Goal: Transaction & Acquisition: Purchase product/service

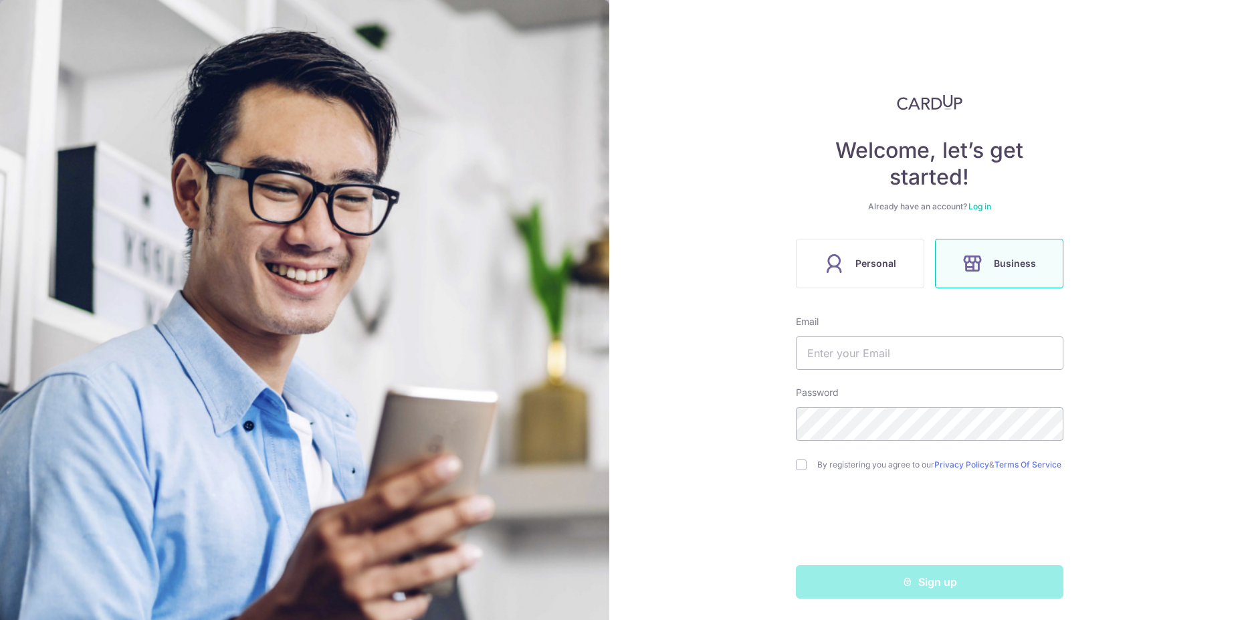
scroll to position [7, 0]
click at [879, 259] on span "Personal" at bounding box center [875, 263] width 41 height 16
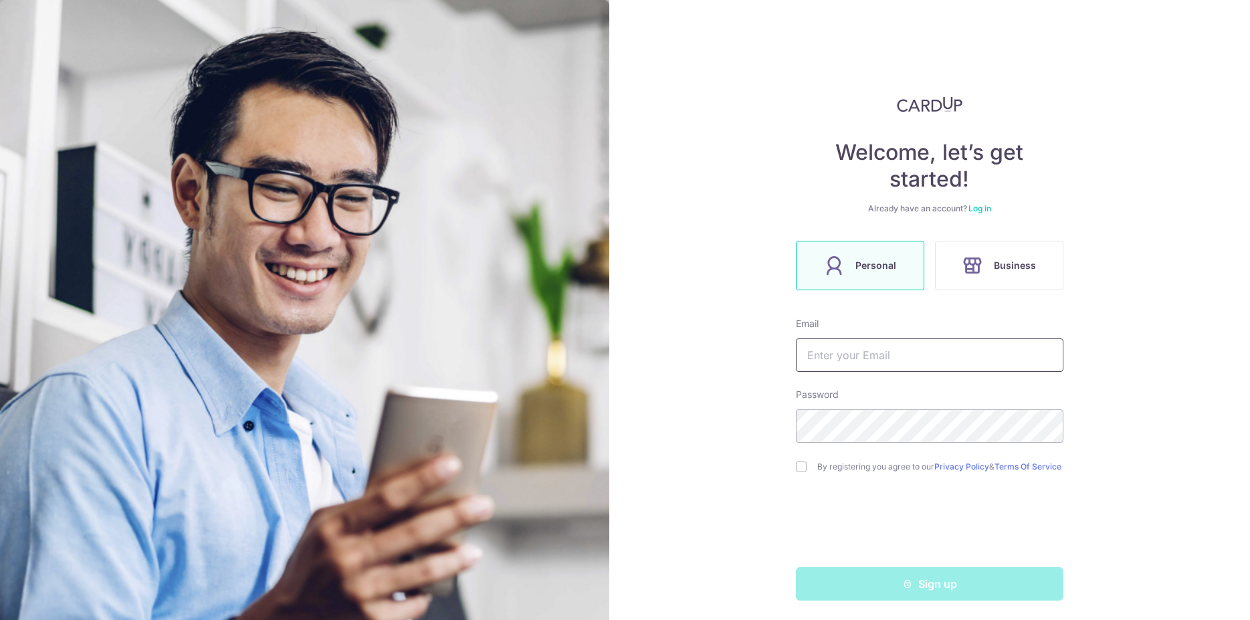
click at [871, 351] on input "text" at bounding box center [929, 354] width 267 height 33
type input "[EMAIL_ADDRESS][DOMAIN_NAME]"
click at [797, 470] on input "checkbox" at bounding box center [801, 466] width 11 height 11
checkbox input "true"
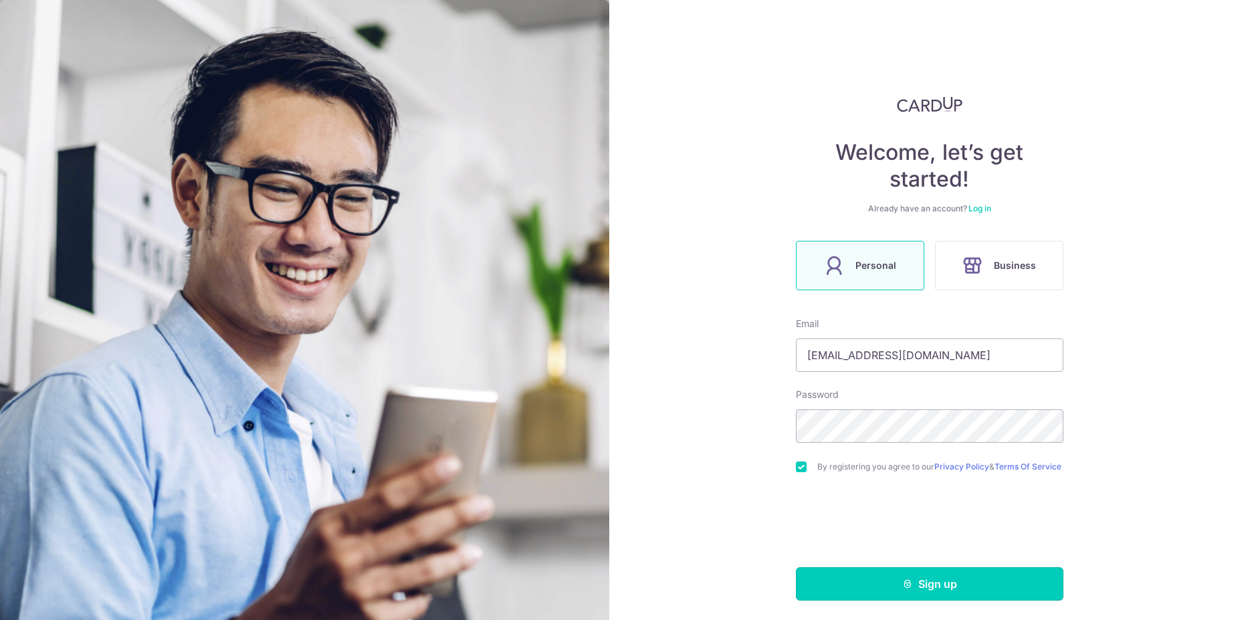
drag, startPoint x: 972, startPoint y: 602, endPoint x: 971, endPoint y: 595, distance: 7.4
click at [971, 600] on button "Sign up" at bounding box center [929, 583] width 267 height 33
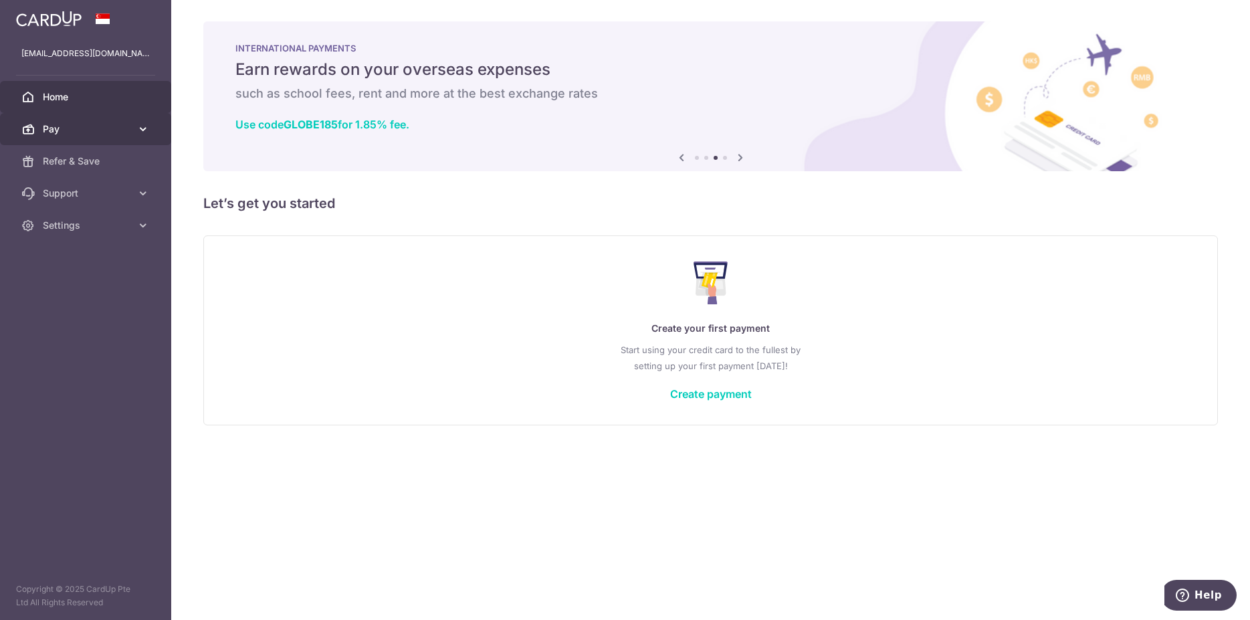
click at [55, 129] on span "Pay" at bounding box center [87, 128] width 88 height 13
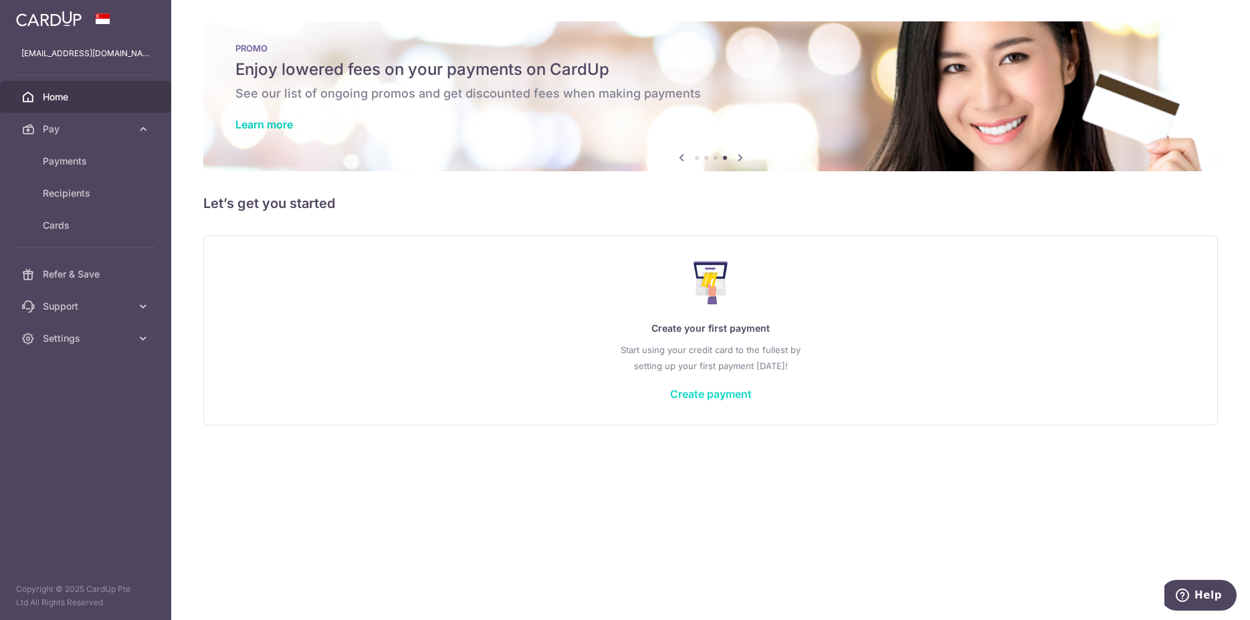
click at [714, 396] on link "Create payment" at bounding box center [711, 393] width 82 height 13
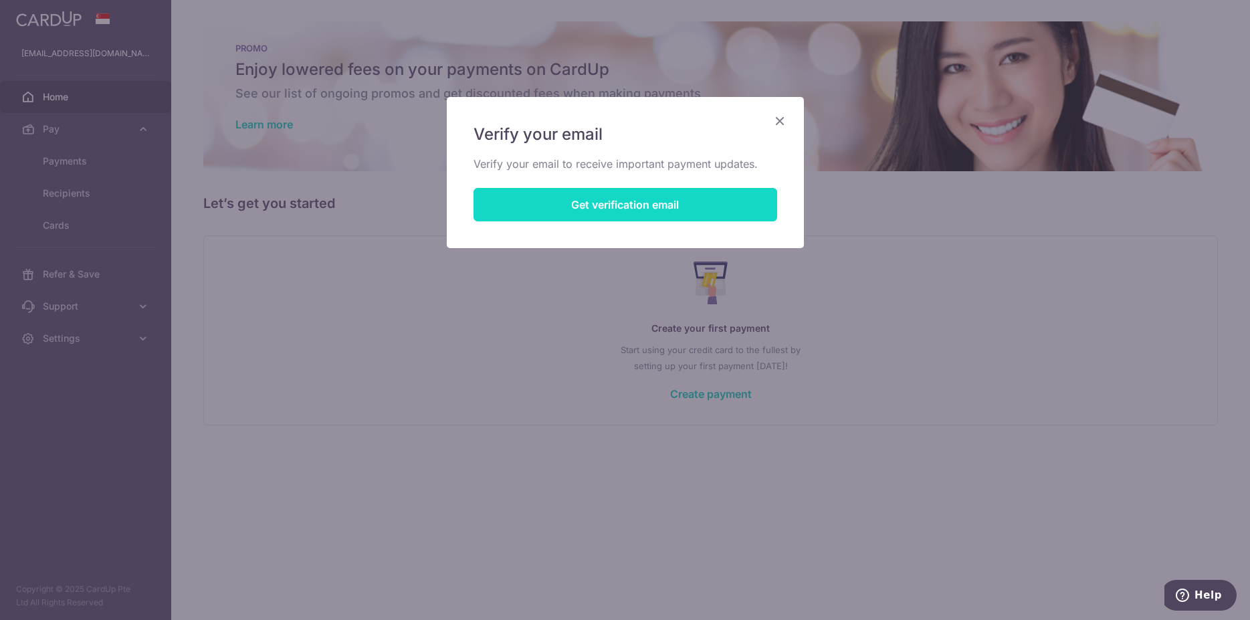
click at [626, 207] on button "Get verification email" at bounding box center [625, 204] width 304 height 33
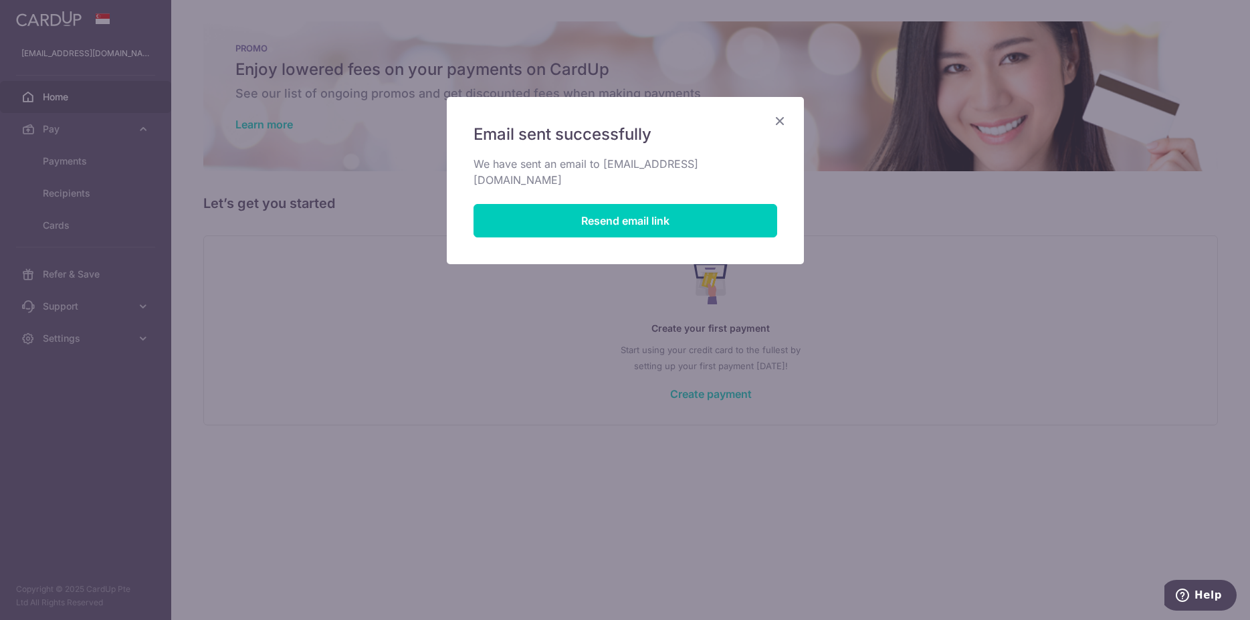
click at [779, 117] on icon "Close" at bounding box center [780, 120] width 16 height 17
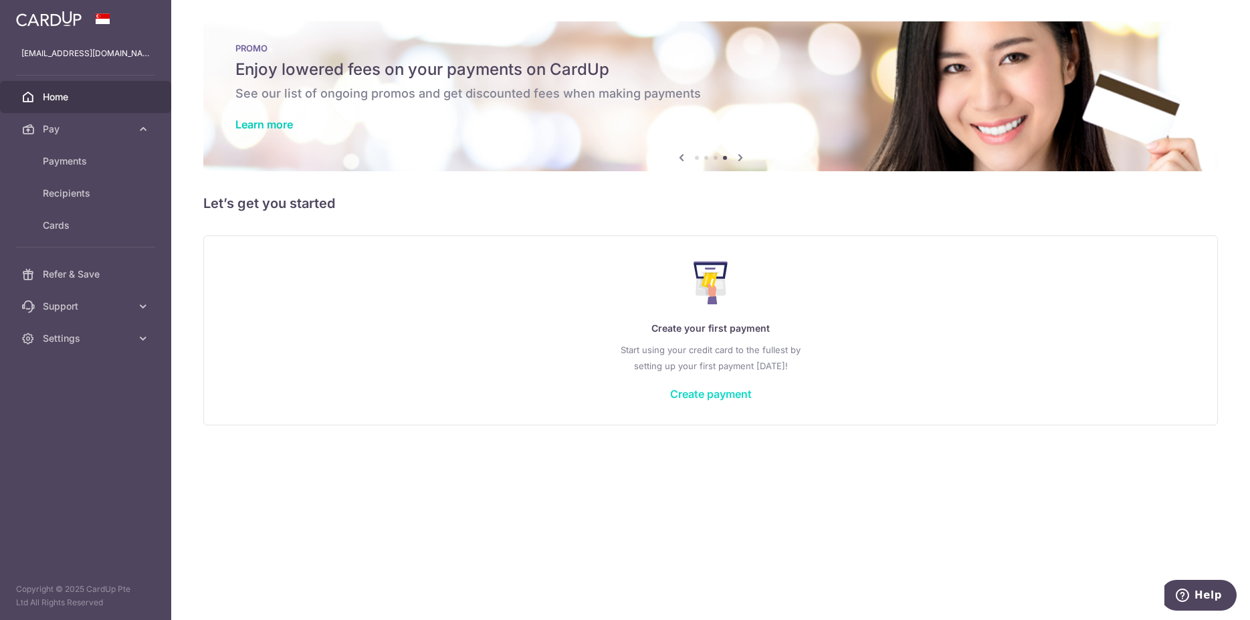
click at [738, 392] on link "Create payment" at bounding box center [711, 393] width 82 height 13
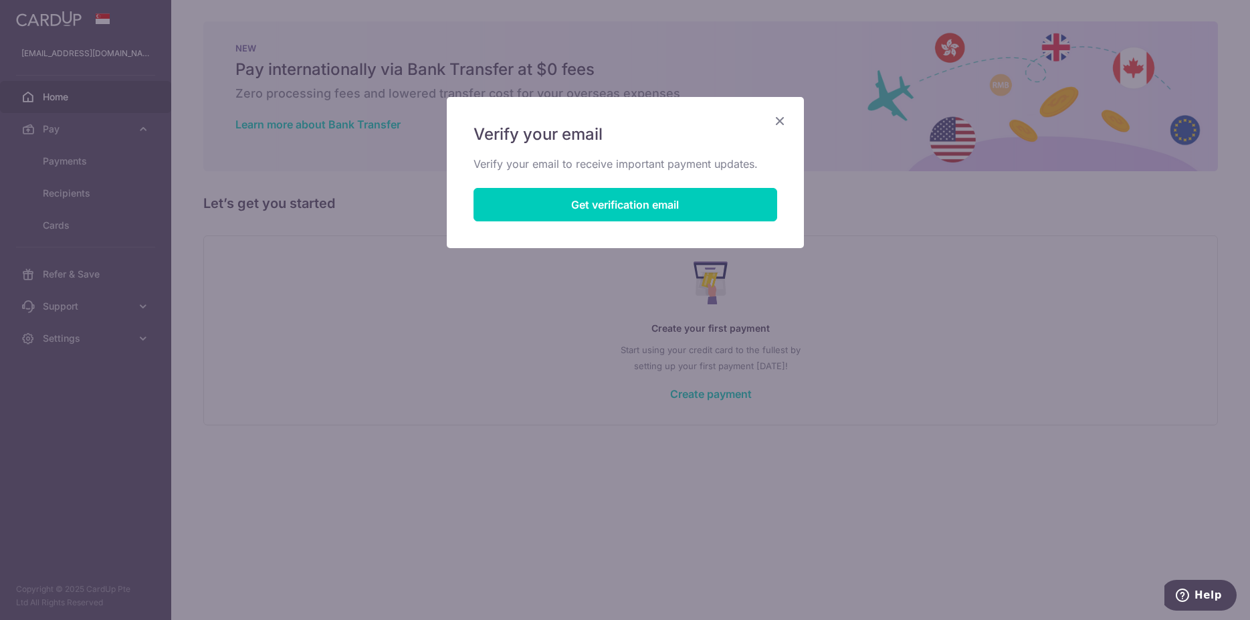
click at [778, 120] on icon "Close" at bounding box center [780, 120] width 16 height 17
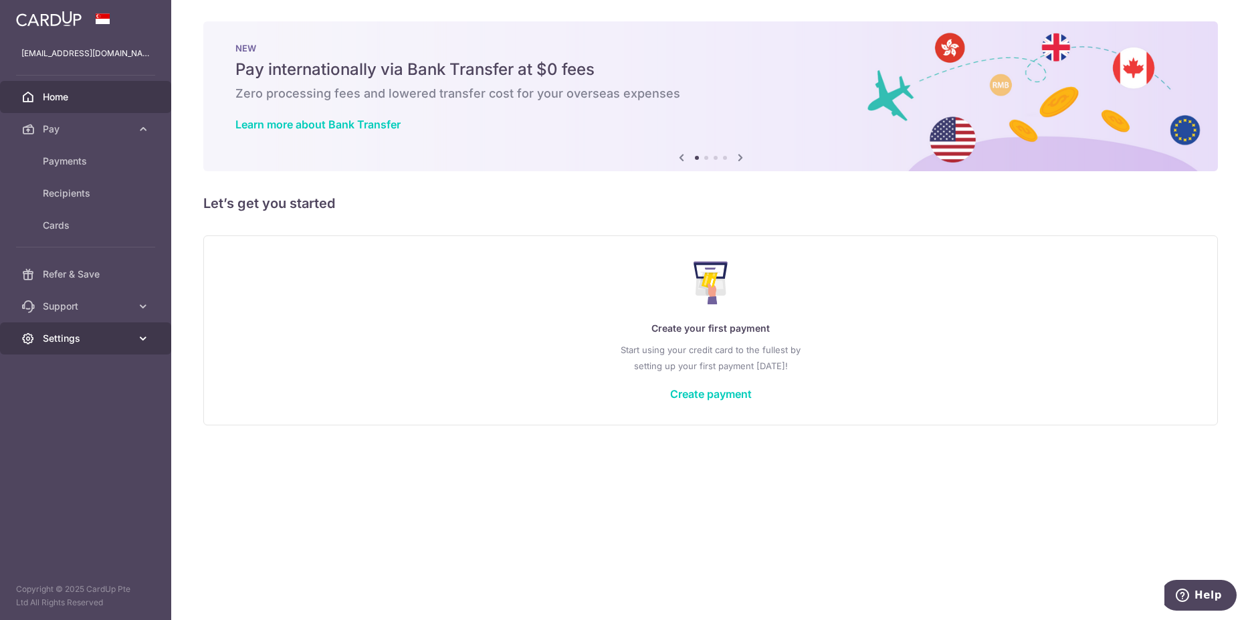
click at [62, 345] on link "Settings" at bounding box center [85, 338] width 171 height 32
click at [68, 399] on span "Logout" at bounding box center [87, 402] width 88 height 13
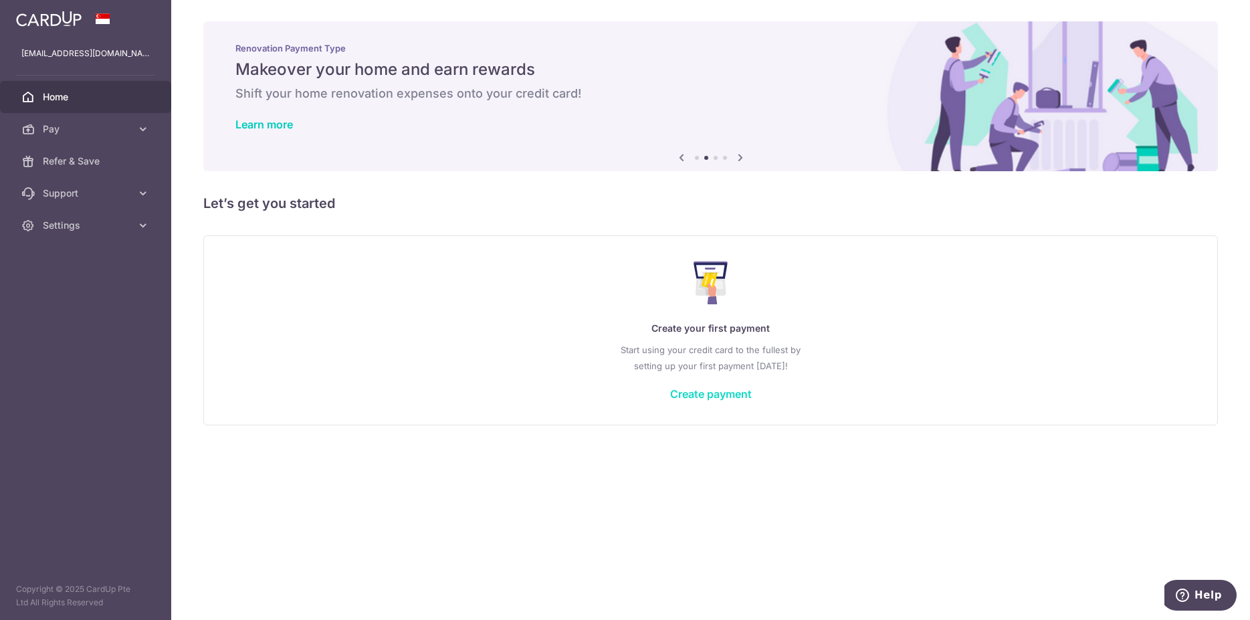
click at [729, 390] on link "Create payment" at bounding box center [711, 393] width 82 height 13
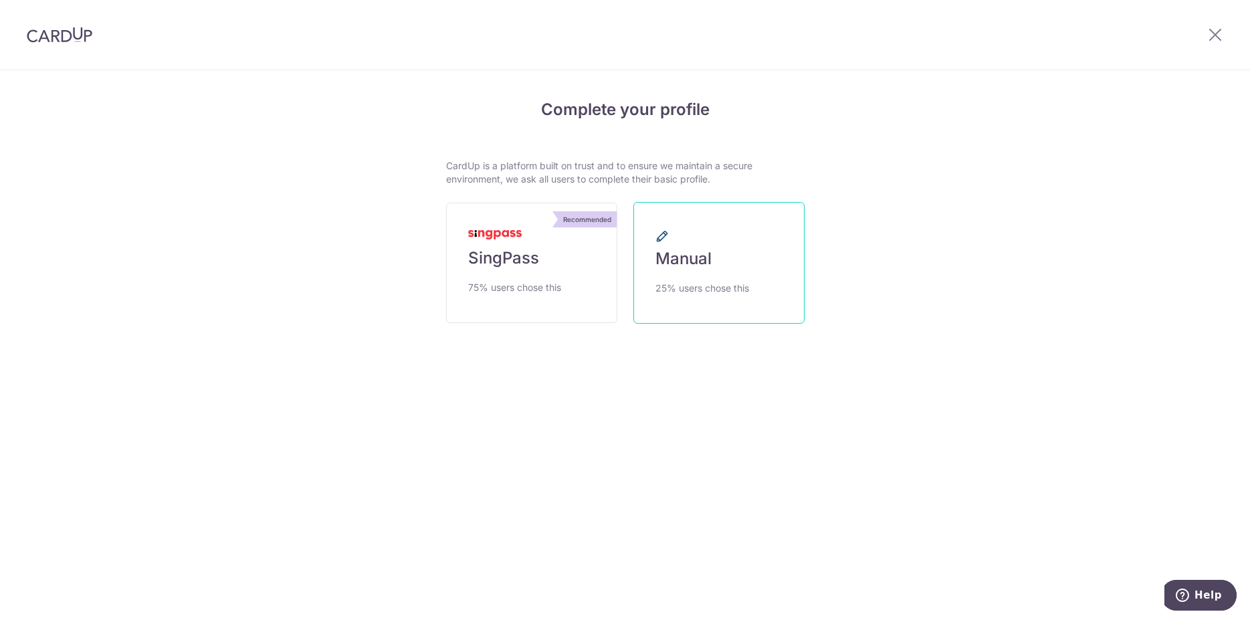
click at [693, 263] on span "Manual" at bounding box center [683, 258] width 56 height 21
click at [522, 267] on span "SingPass" at bounding box center [503, 257] width 71 height 21
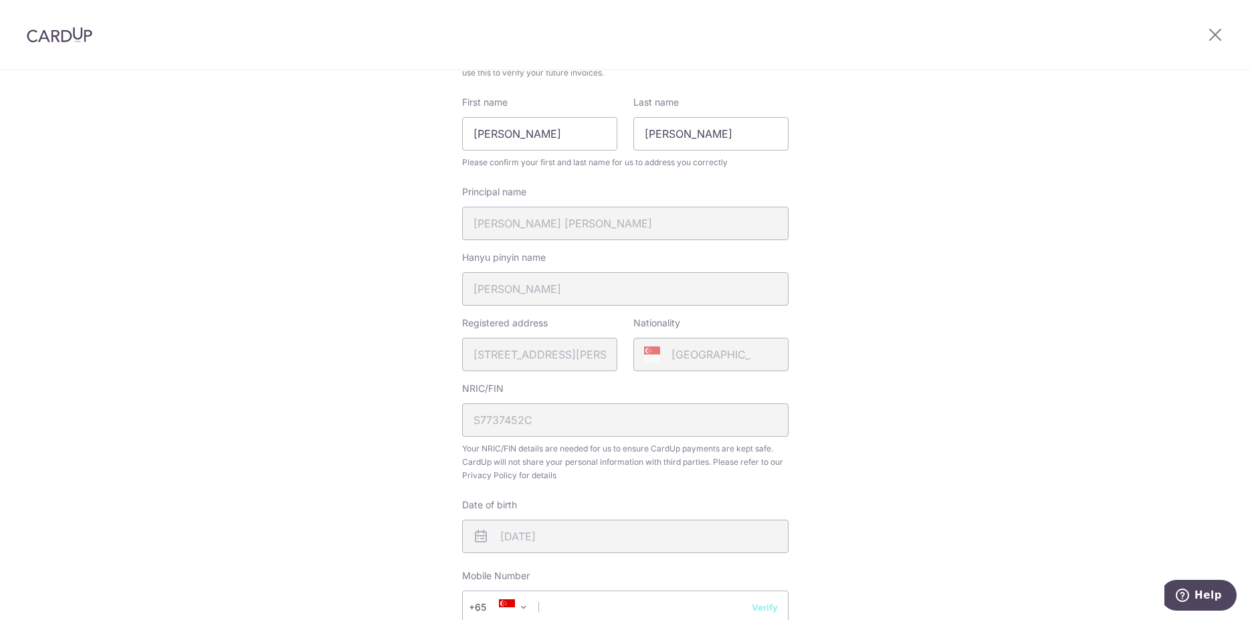
scroll to position [205, 0]
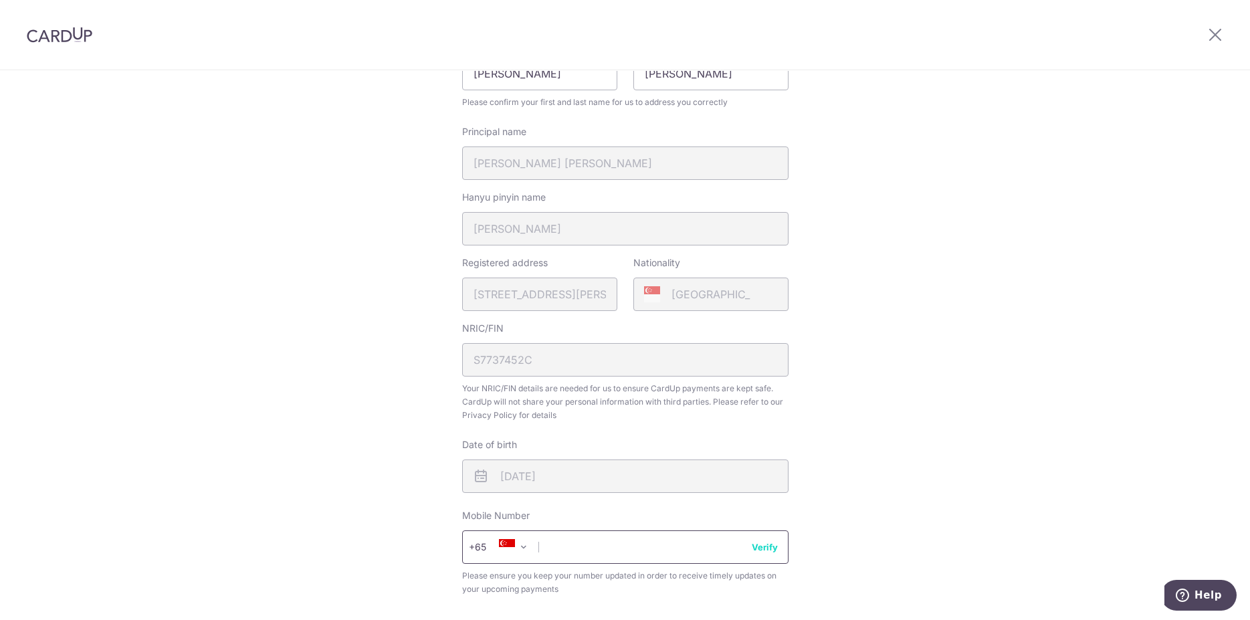
click at [586, 546] on input "text" at bounding box center [625, 546] width 326 height 33
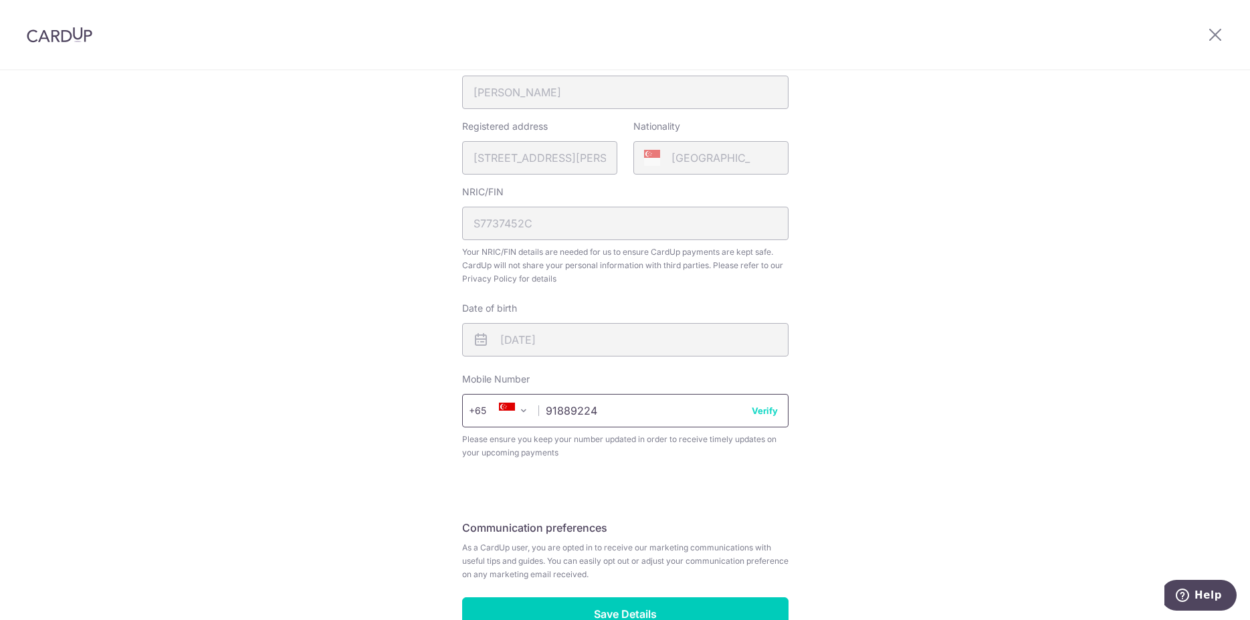
scroll to position [425, 0]
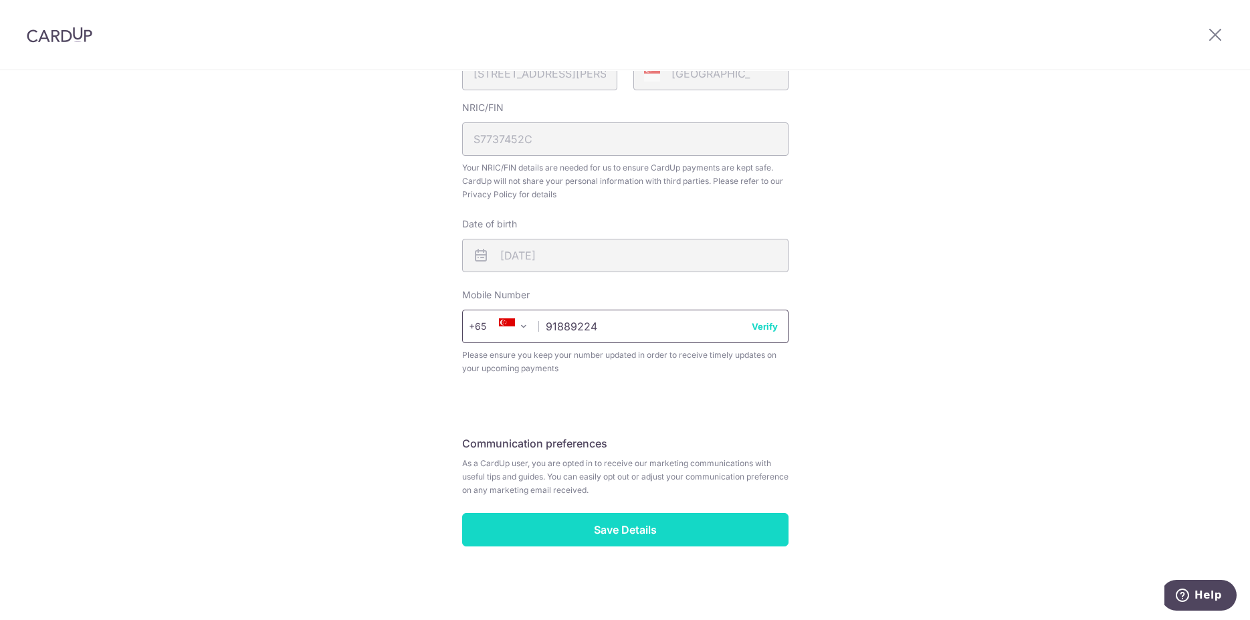
type input "91889224"
click at [631, 536] on input "Save Details" at bounding box center [625, 529] width 326 height 33
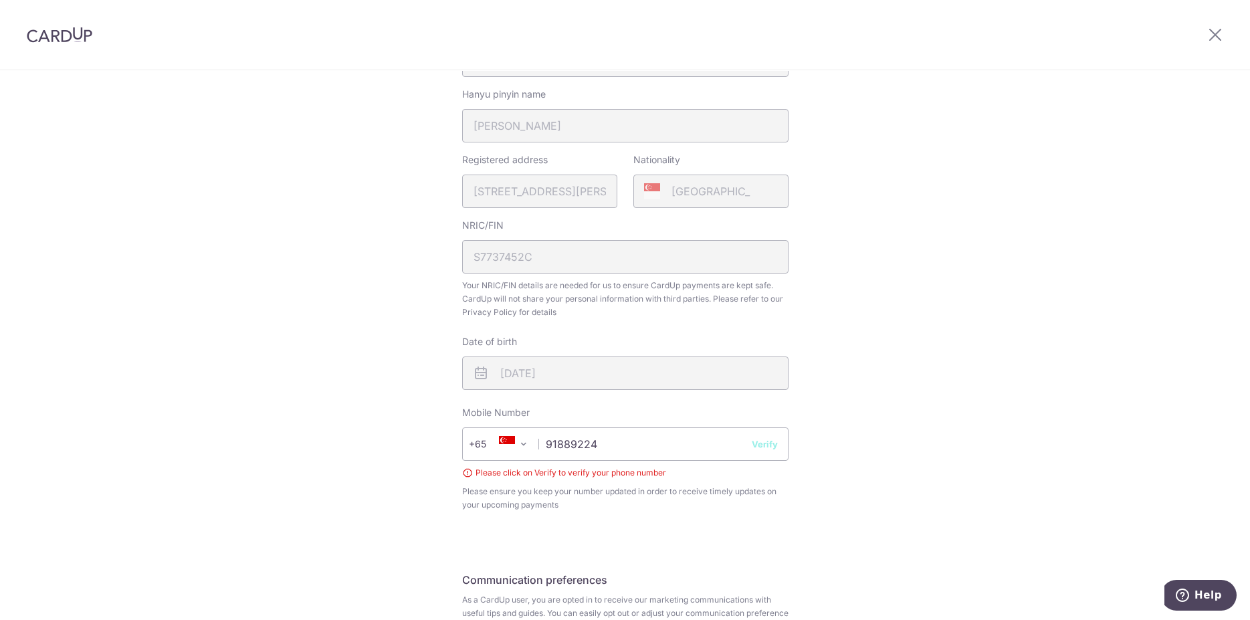
scroll to position [444, 0]
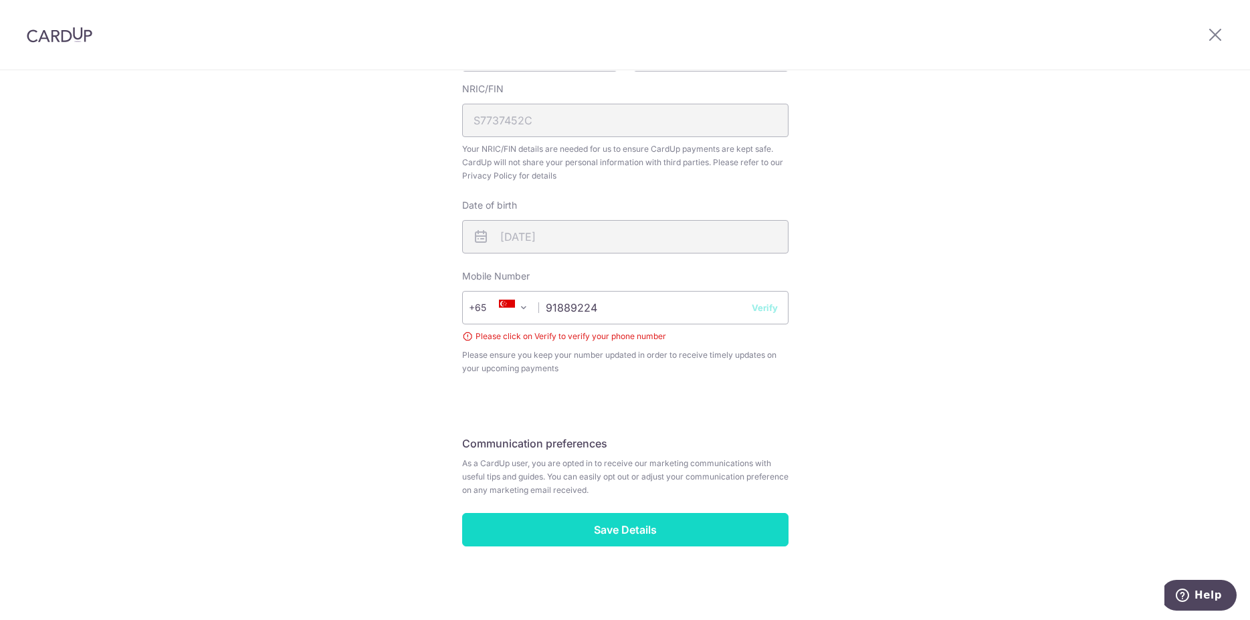
click at [644, 528] on input "Save Details" at bounding box center [625, 529] width 326 height 33
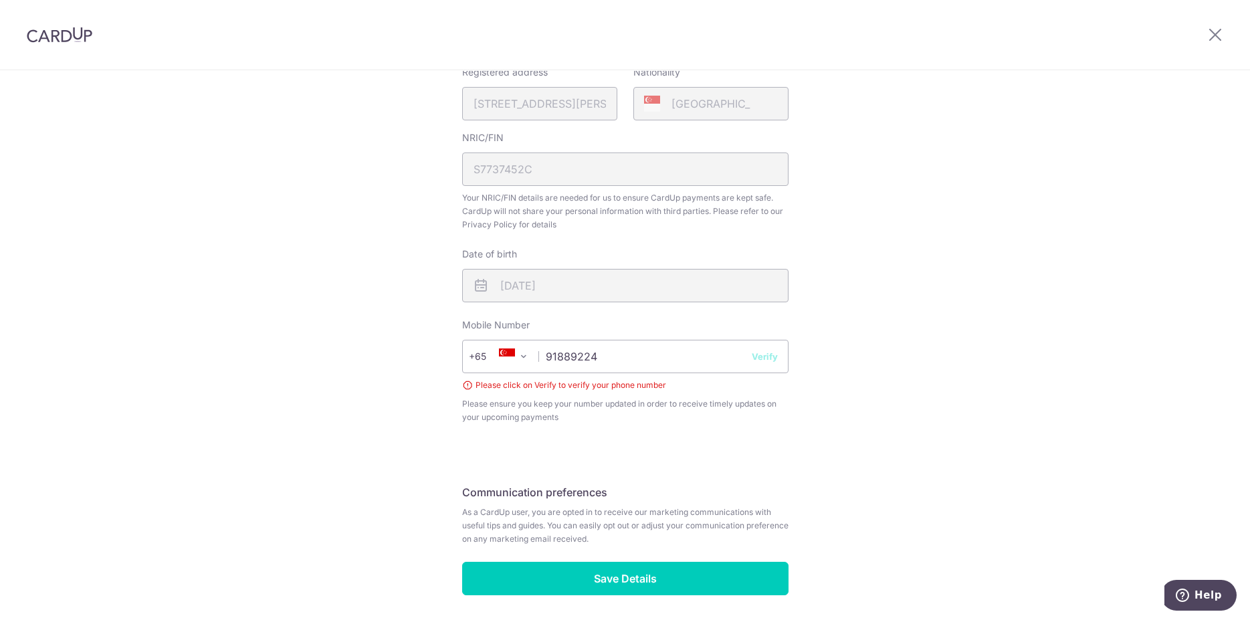
scroll to position [444, 0]
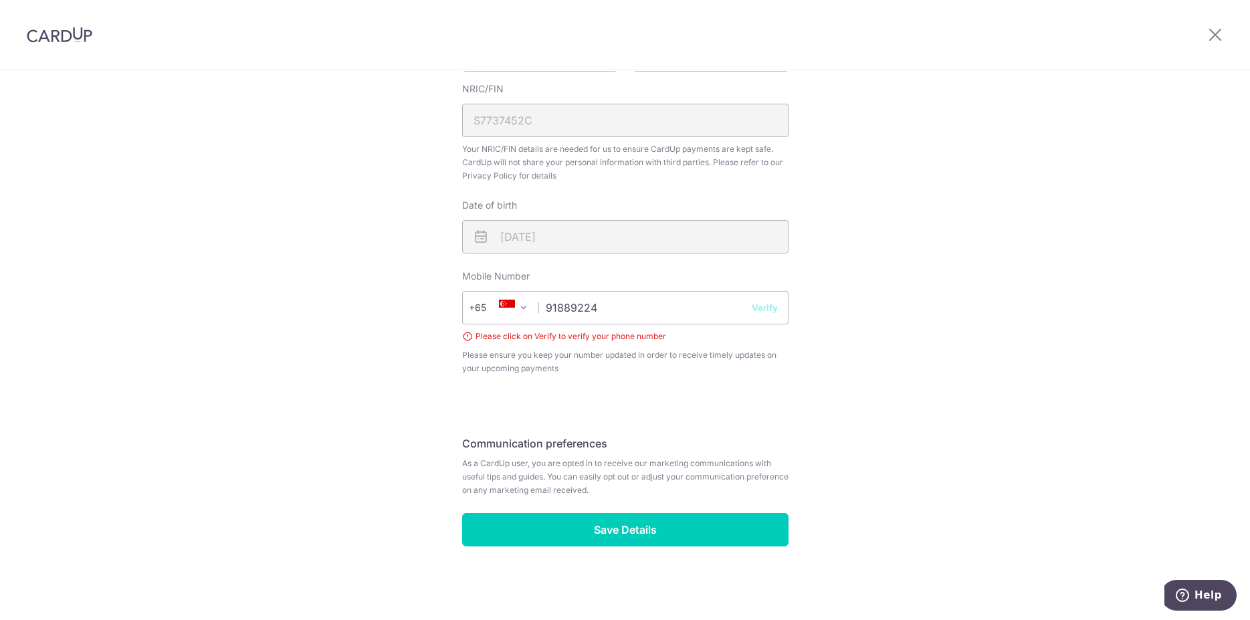
click at [762, 309] on button "Verify" at bounding box center [765, 307] width 26 height 13
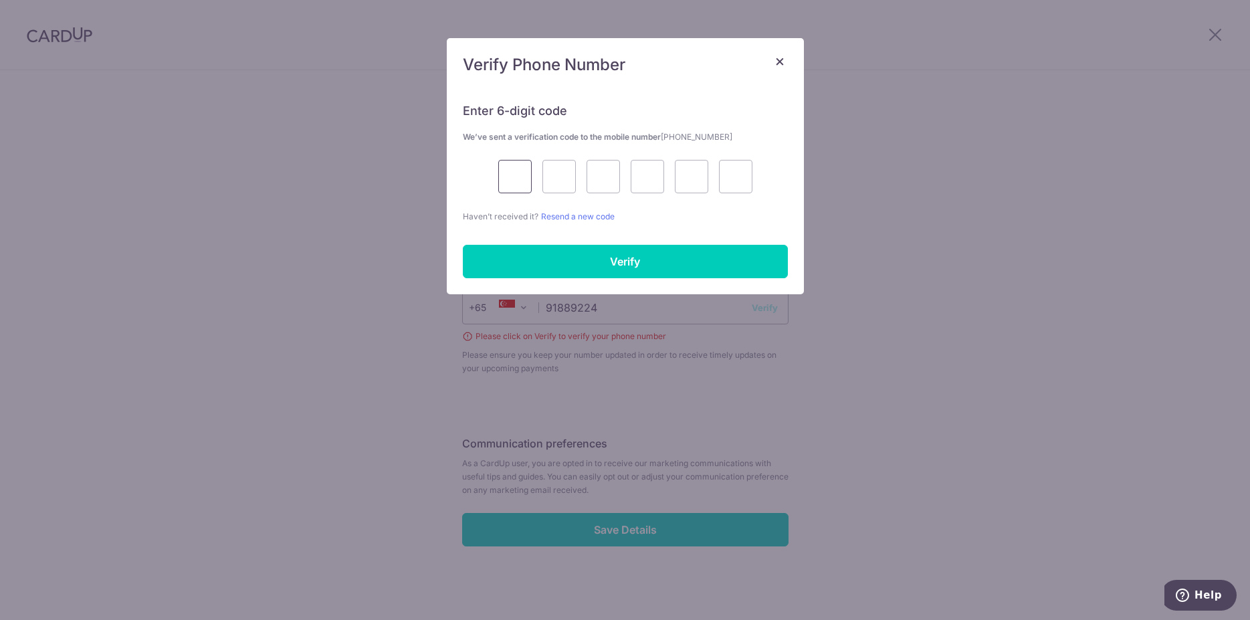
click at [522, 175] on input "text" at bounding box center [514, 176] width 33 height 33
type input "2"
type input "5"
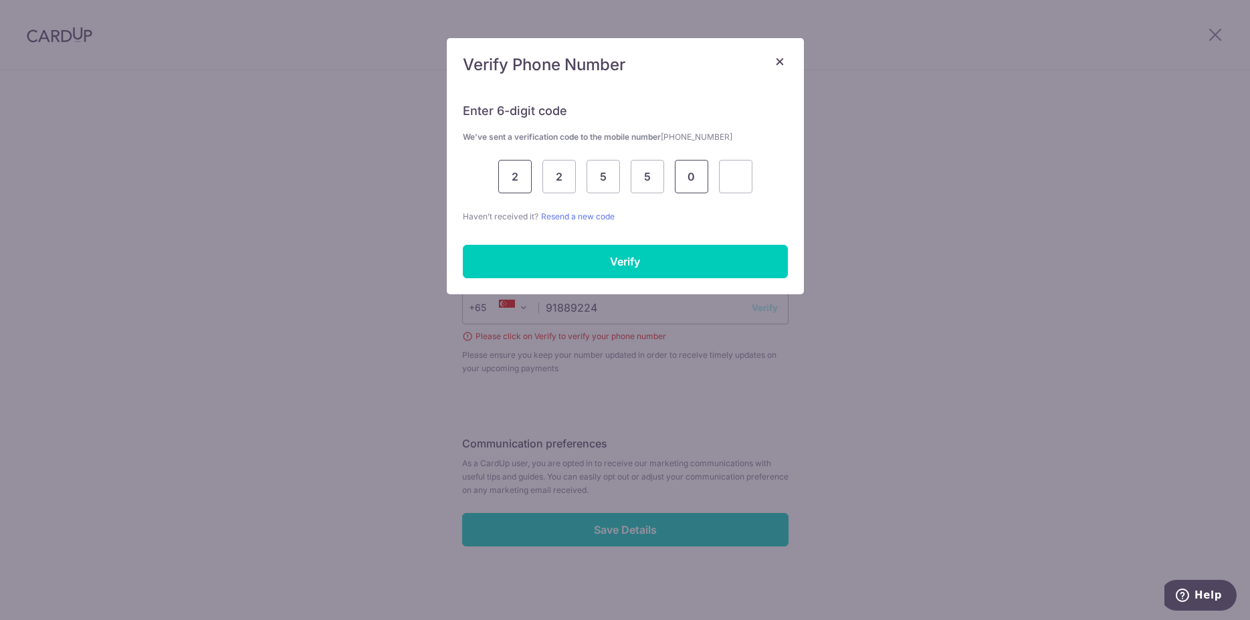
type input "0"
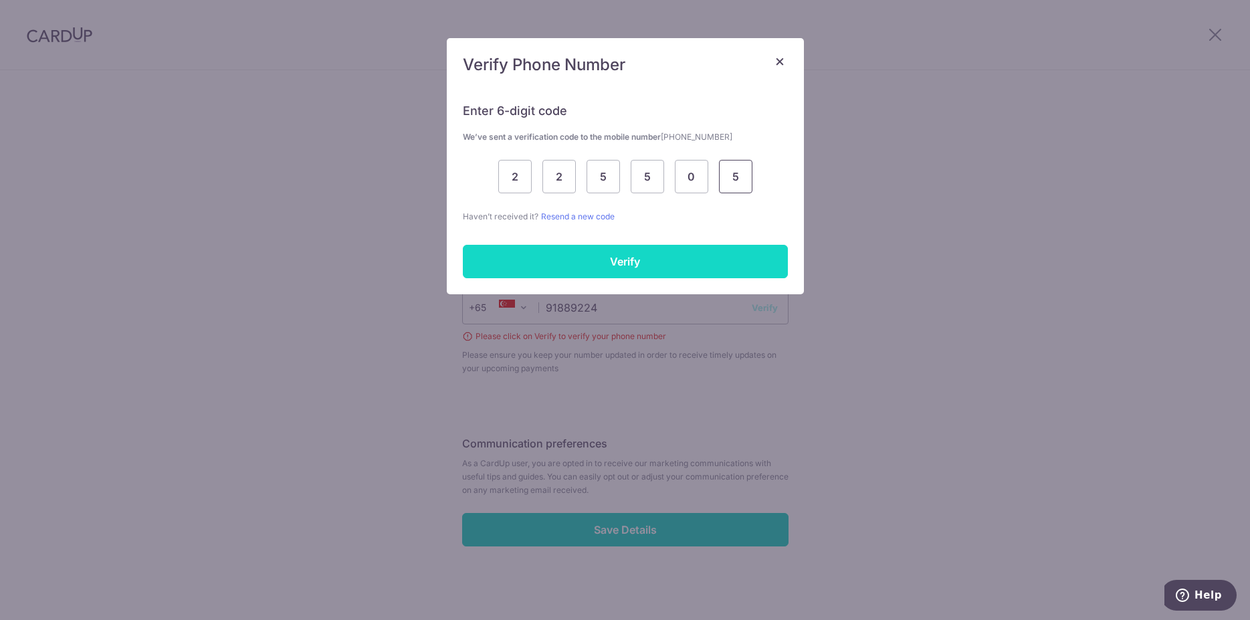
type input "5"
click at [634, 259] on input "Verify" at bounding box center [625, 261] width 325 height 33
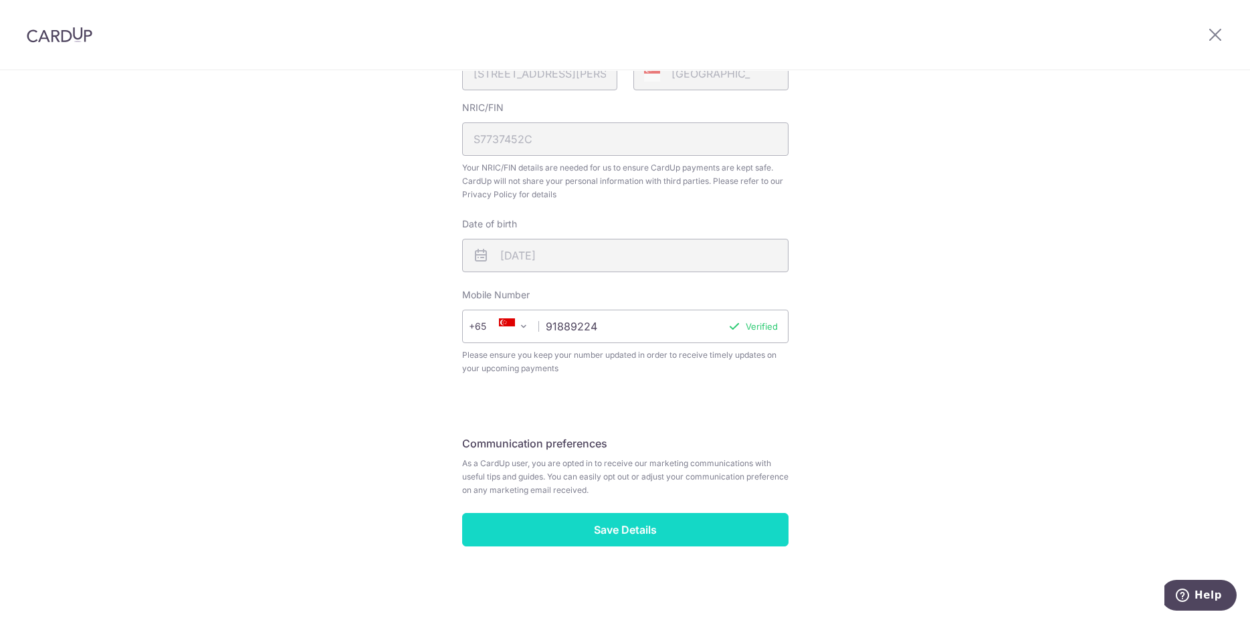
click at [645, 534] on input "Save Details" at bounding box center [625, 529] width 326 height 33
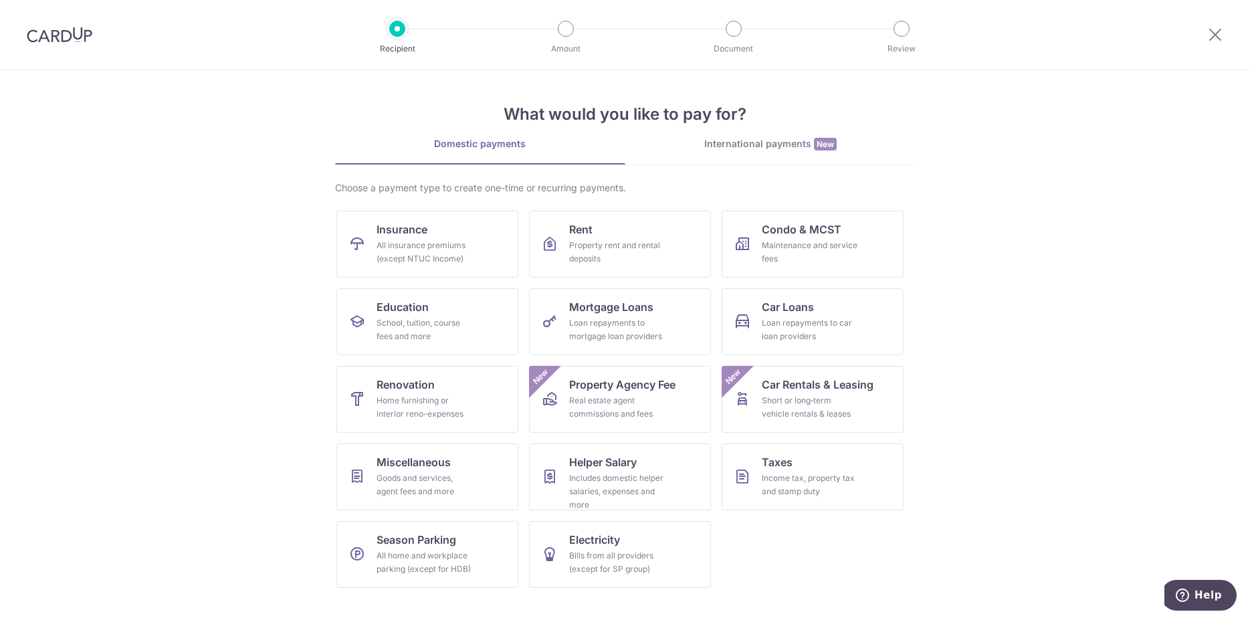
click at [790, 144] on div "International payments New" at bounding box center [770, 144] width 290 height 14
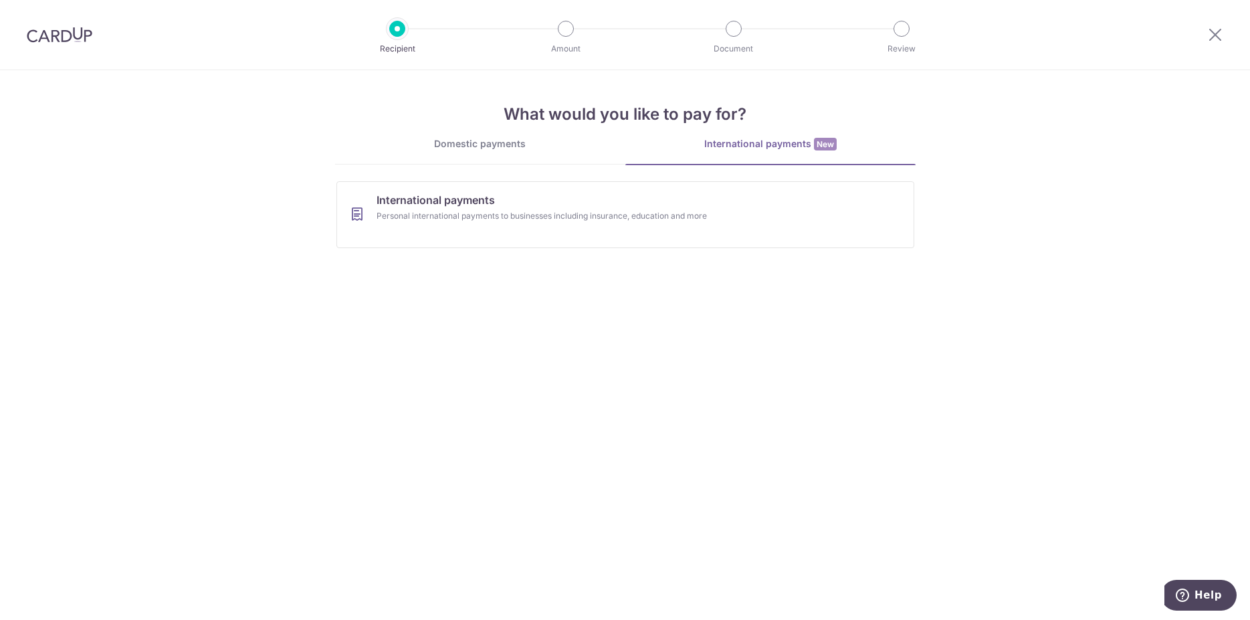
click at [510, 138] on div "Domestic payments" at bounding box center [480, 143] width 290 height 13
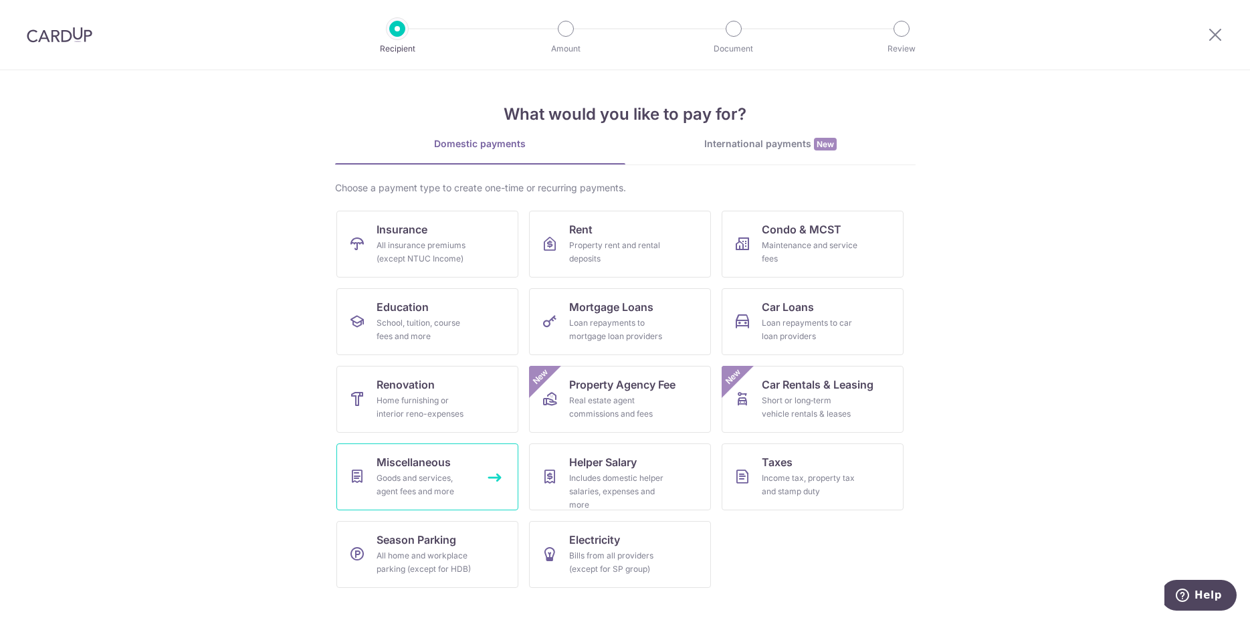
click at [416, 463] on span "Miscellaneous" at bounding box center [413, 462] width 74 height 16
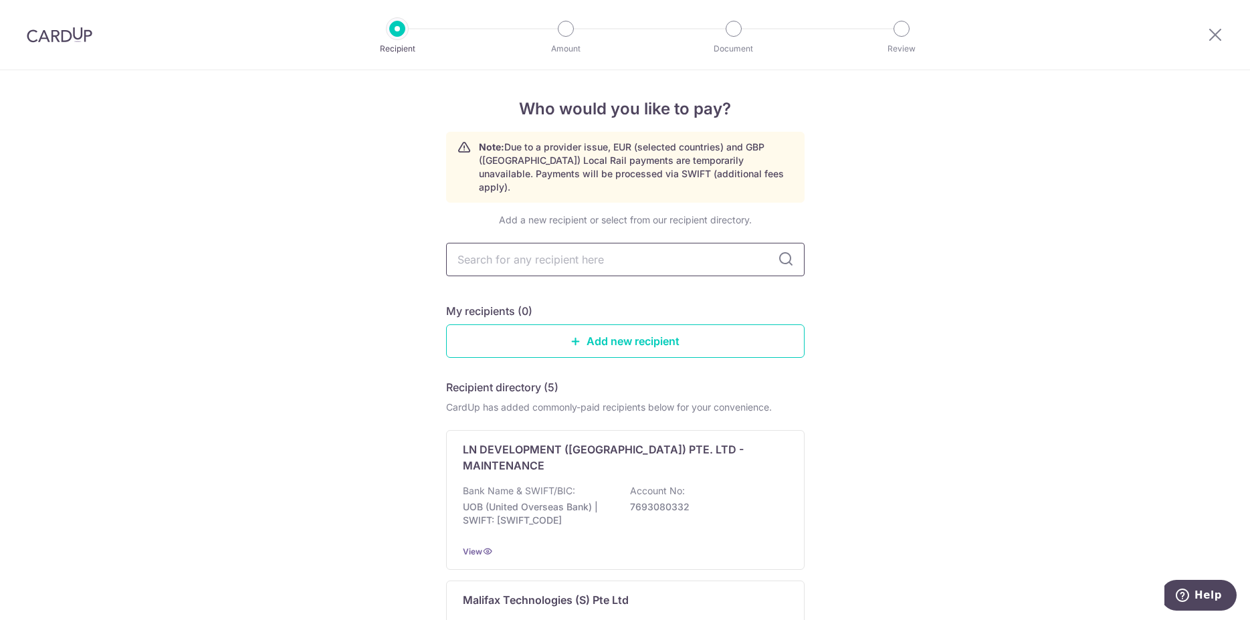
click at [518, 248] on input "text" at bounding box center [625, 259] width 358 height 33
type input "tentage"
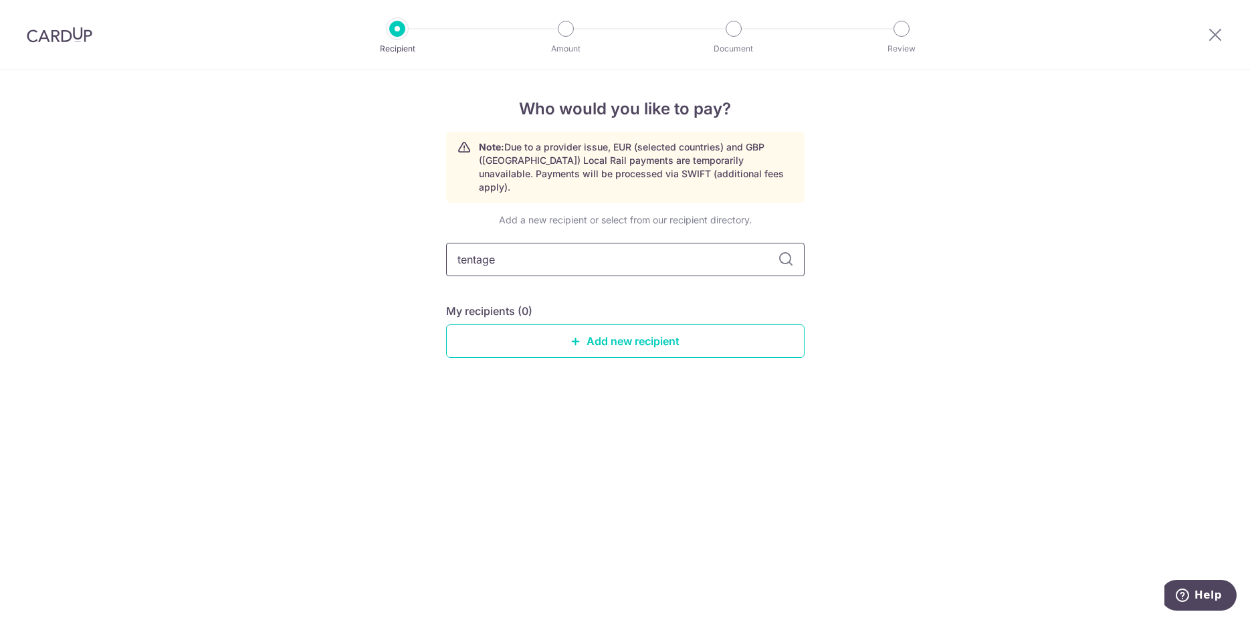
drag, startPoint x: 520, startPoint y: 241, endPoint x: 321, endPoint y: 224, distance: 199.3
click at [446, 243] on input "tentage" at bounding box center [625, 259] width 358 height 33
paste input "Tentage Rental Singapore Pte Ltd"
type input "Tentage Rental Singapore Pte Ltd"
click at [785, 251] on icon at bounding box center [786, 259] width 16 height 16
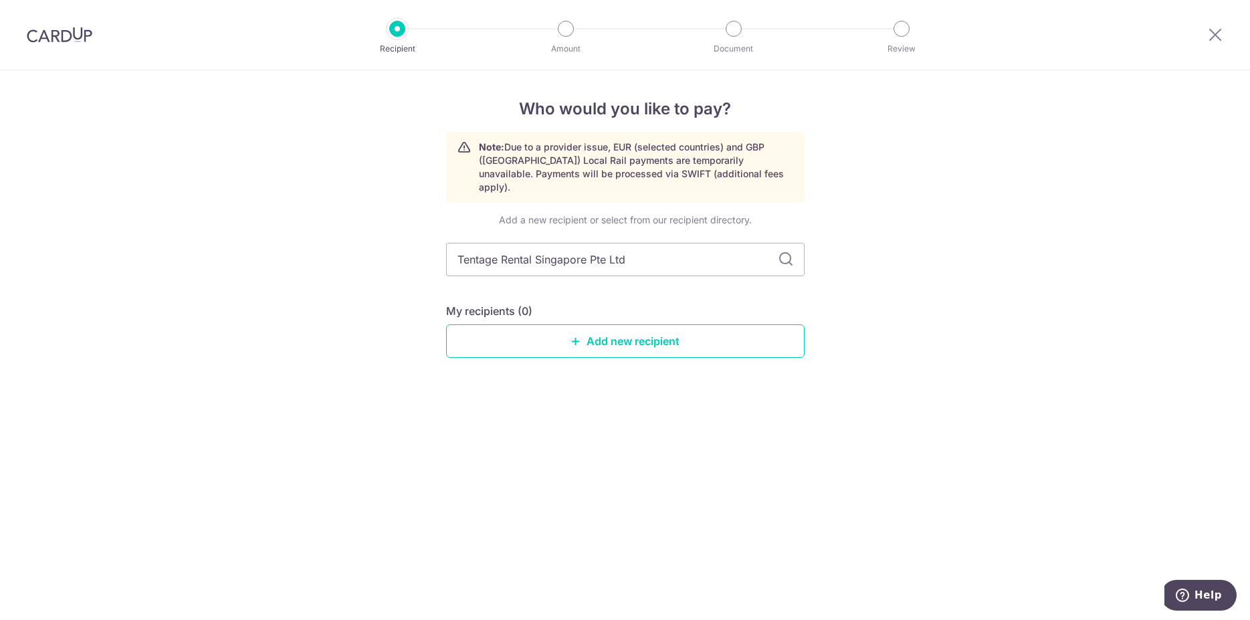
click at [785, 251] on icon at bounding box center [786, 259] width 16 height 16
click at [563, 28] on div at bounding box center [566, 29] width 16 height 16
click at [784, 251] on icon at bounding box center [786, 259] width 16 height 16
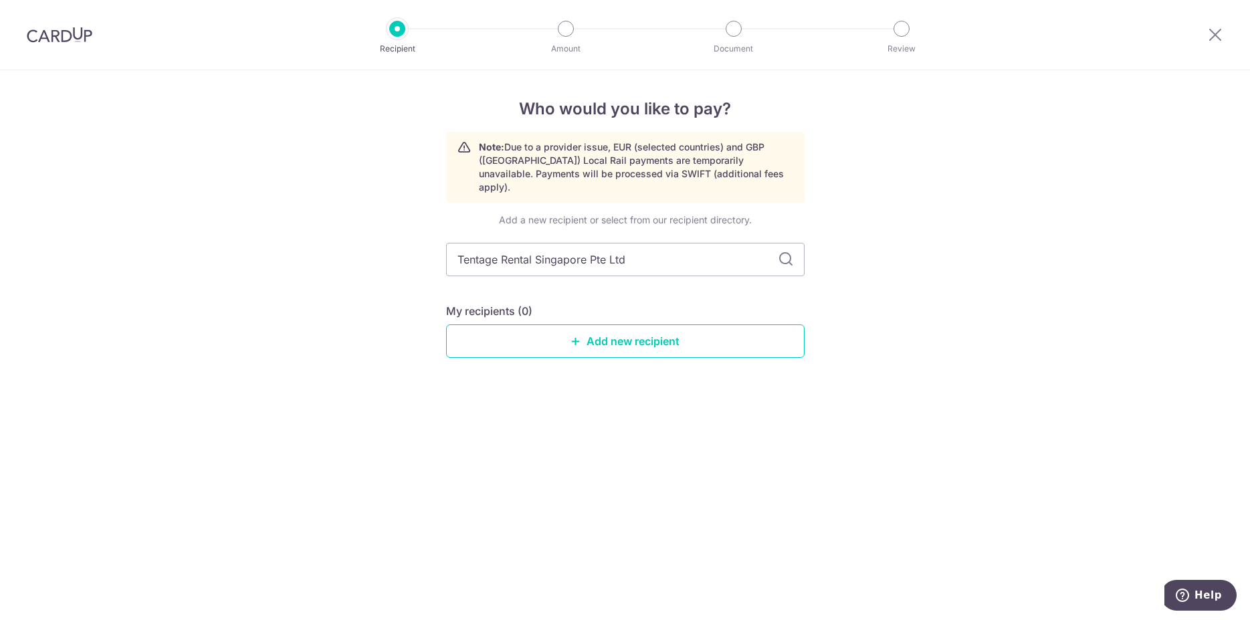
click at [784, 251] on icon at bounding box center [786, 259] width 16 height 16
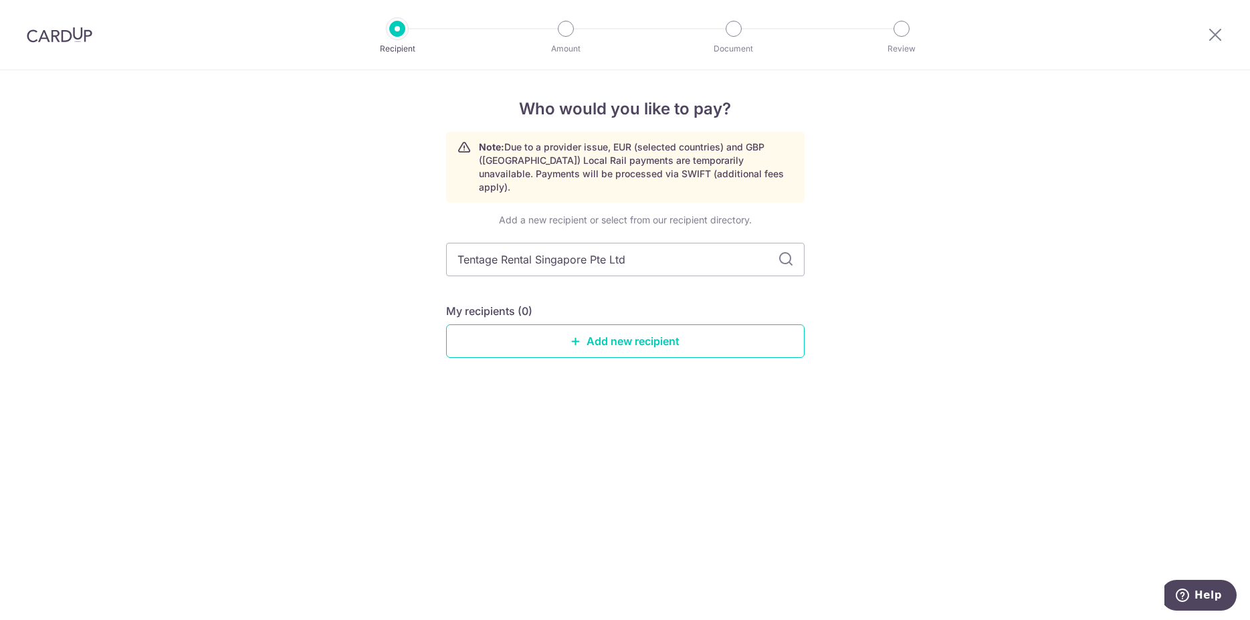
click at [784, 251] on icon at bounding box center [786, 259] width 16 height 16
click at [650, 244] on input "Tentage Rental Singapore Pte Ltd" at bounding box center [625, 259] width 358 height 33
click at [635, 330] on link "Add new recipient" at bounding box center [625, 340] width 358 height 33
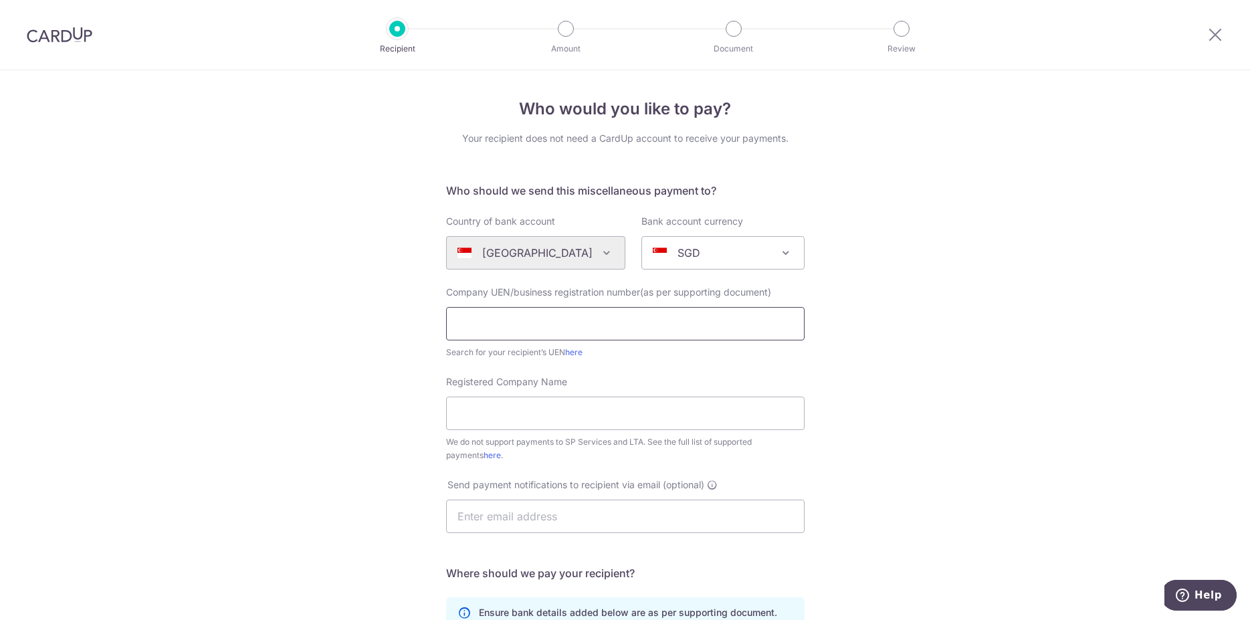
click at [536, 325] on input "text" at bounding box center [625, 323] width 358 height 33
paste input "201837911RTRS"
type input "201837911RTRS"
click at [460, 416] on input "Registered Company Name" at bounding box center [625, 413] width 358 height 33
paste input "Tentage Rental Singapore Pte Ltd,"
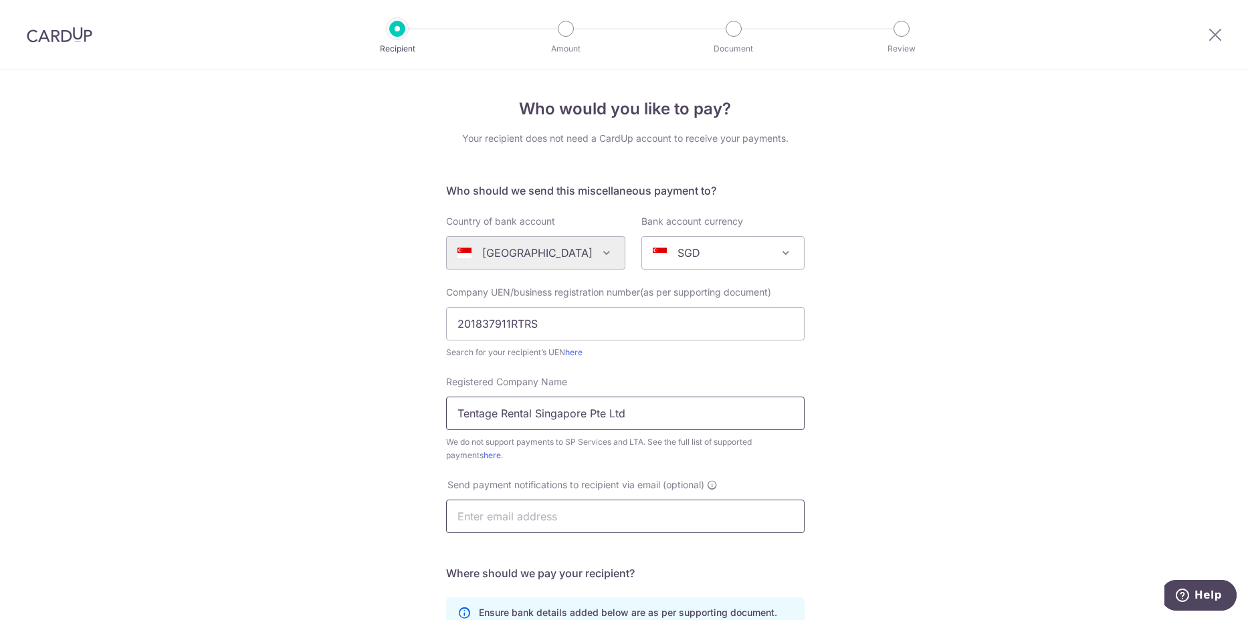
type input "Tentage Rental Singapore Pte Ltd"
click at [596, 516] on input "text" at bounding box center [625, 515] width 358 height 33
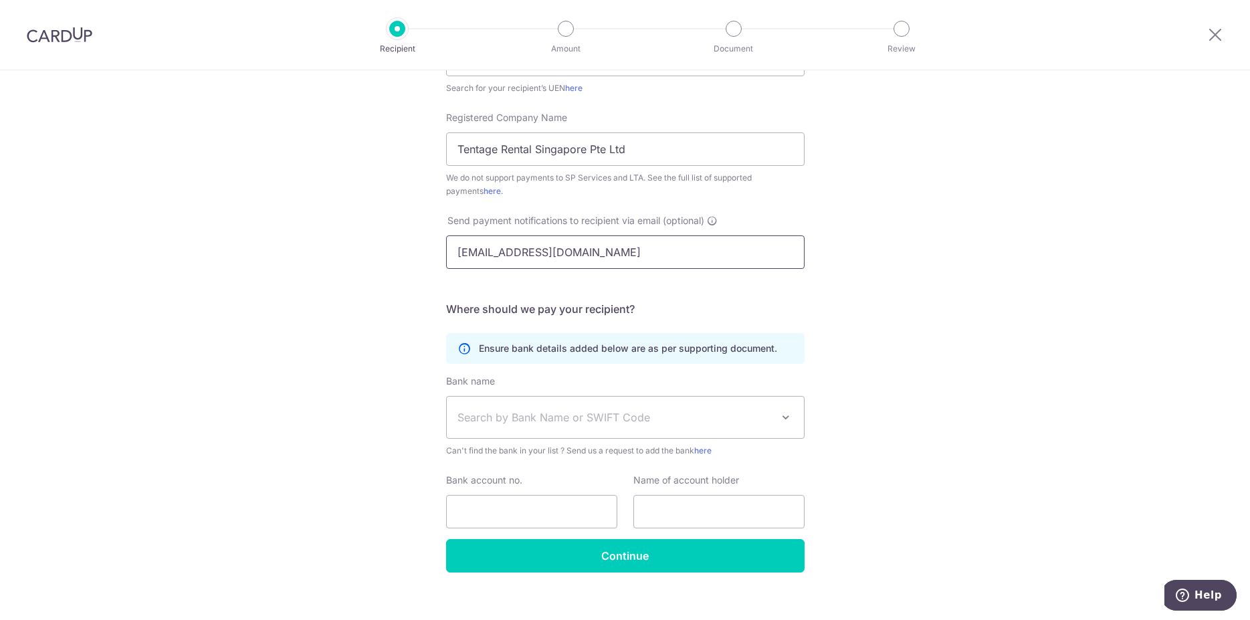
scroll to position [279, 0]
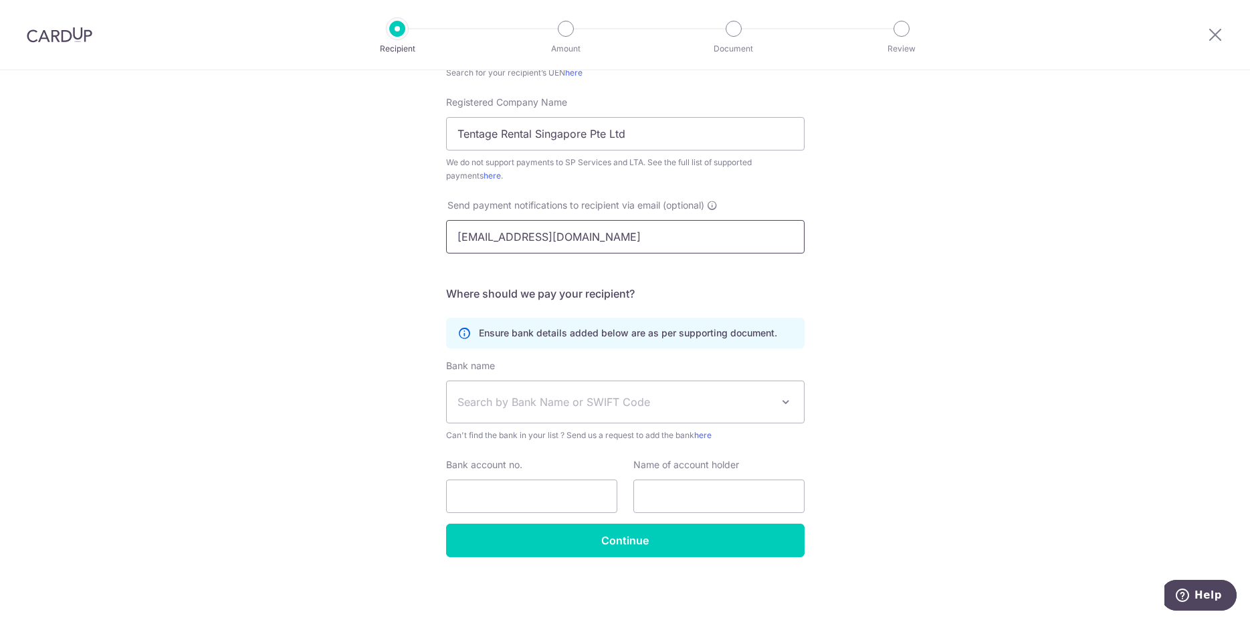
type input "tracyfong@eurosportsauto.com.sg"
click at [574, 72] on link "here" at bounding box center [573, 73] width 17 height 10
click at [600, 388] on span "Search by Bank Name or SWIFT Code" at bounding box center [625, 401] width 357 height 41
click at [604, 388] on span "Search by Bank Name or SWIFT Code" at bounding box center [625, 401] width 357 height 41
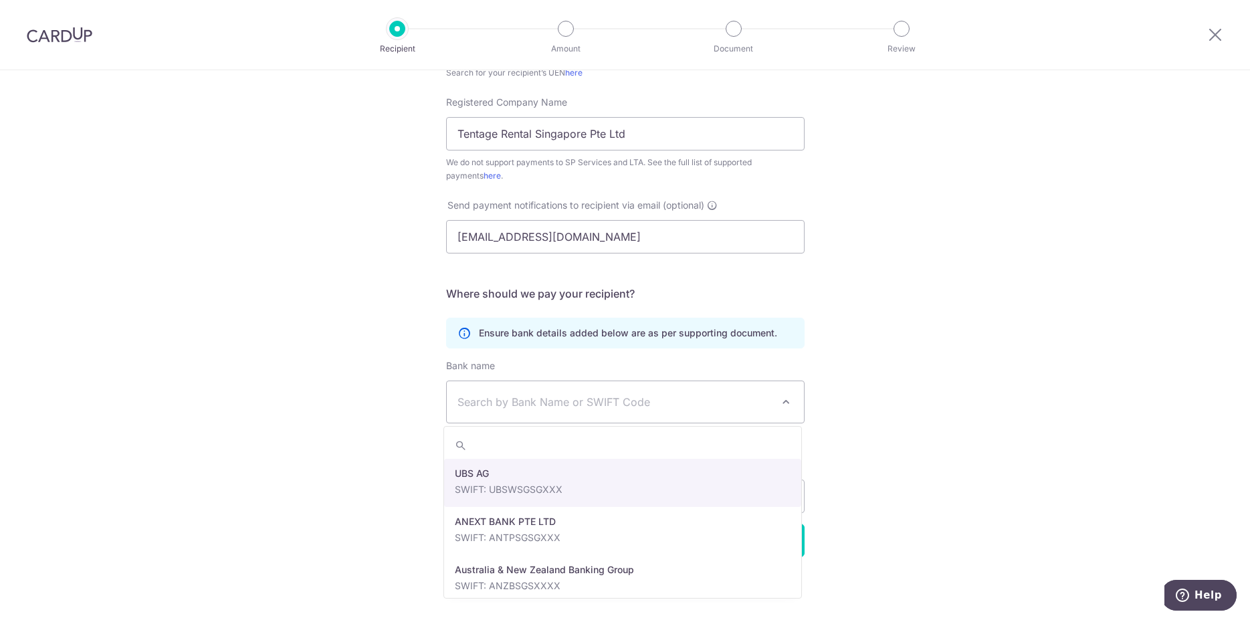
click at [491, 408] on span "Search by Bank Name or SWIFT Code" at bounding box center [614, 402] width 314 height 16
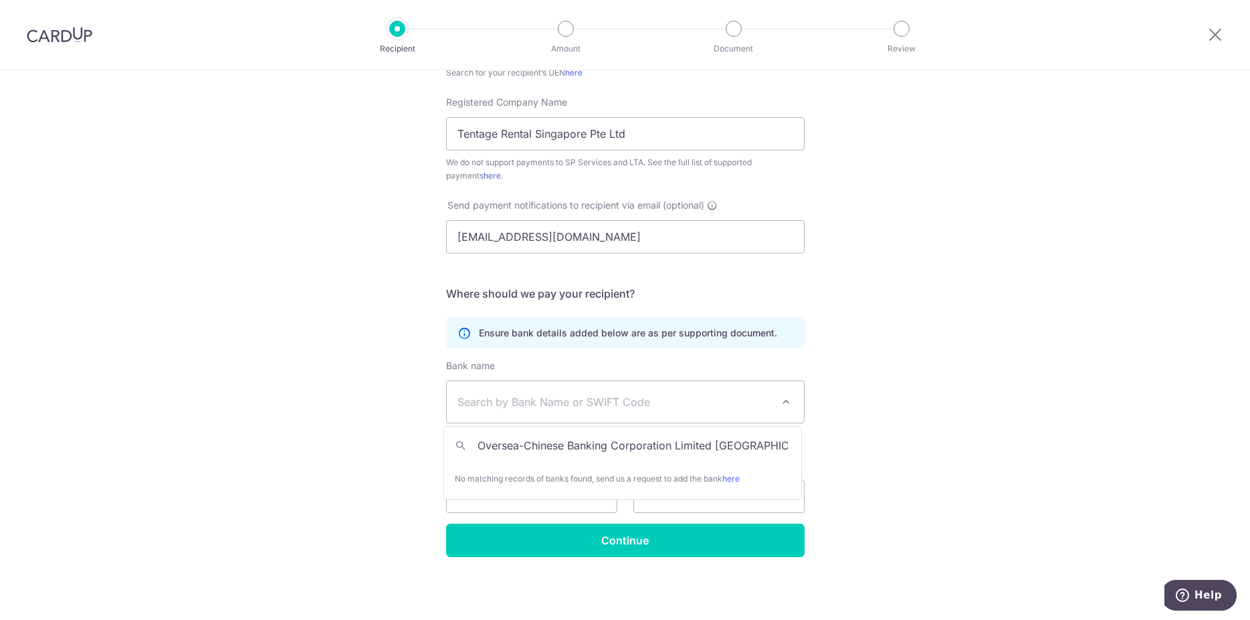
click at [712, 442] on input "Oversea-Chinese Banking Corporation Limited Singapore" at bounding box center [622, 445] width 357 height 27
type input "Oversea-Chinese Banking Corporation Limited Singapore"
click at [829, 461] on div "Who would you like to pay? Your recipient does not need a CardUp account to rec…" at bounding box center [625, 205] width 1250 height 829
click at [514, 376] on div "Bank name (Select from our list, or add a new bank ) Select Bank UBS AG ANEXT B…" at bounding box center [625, 400] width 358 height 83
click at [520, 384] on span "Search by Bank Name or SWIFT Code" at bounding box center [625, 401] width 357 height 41
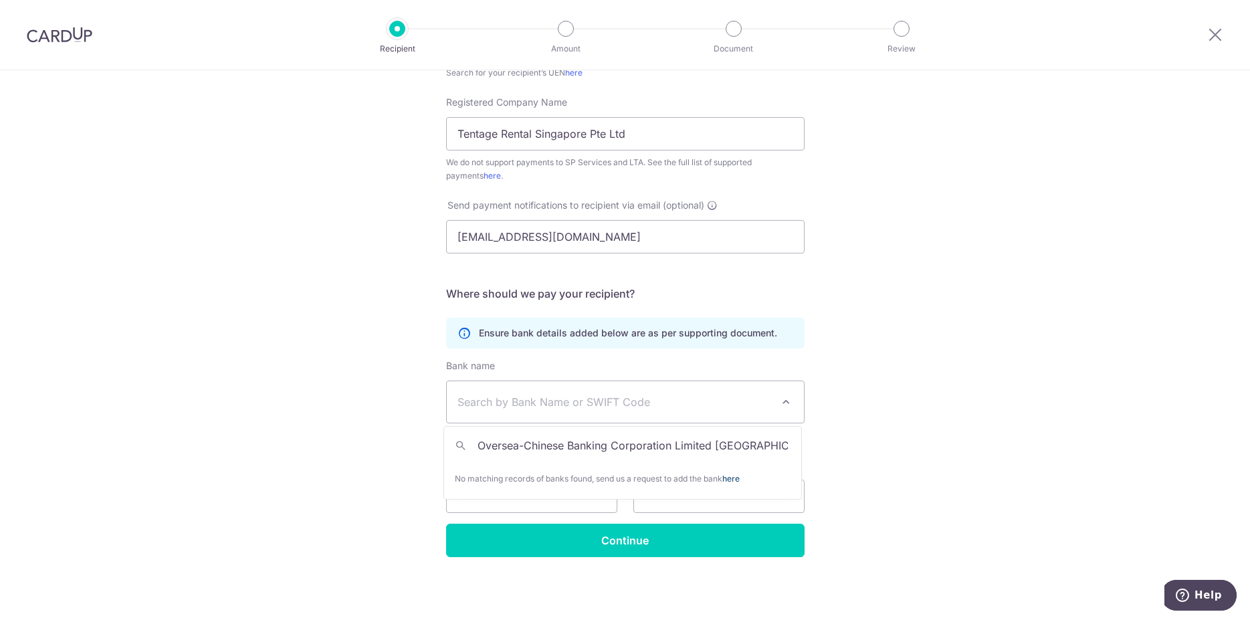
type input "Oversea-Chinese Banking Corporation Limited Singapore"
click at [739, 475] on link "here" at bounding box center [730, 478] width 17 height 10
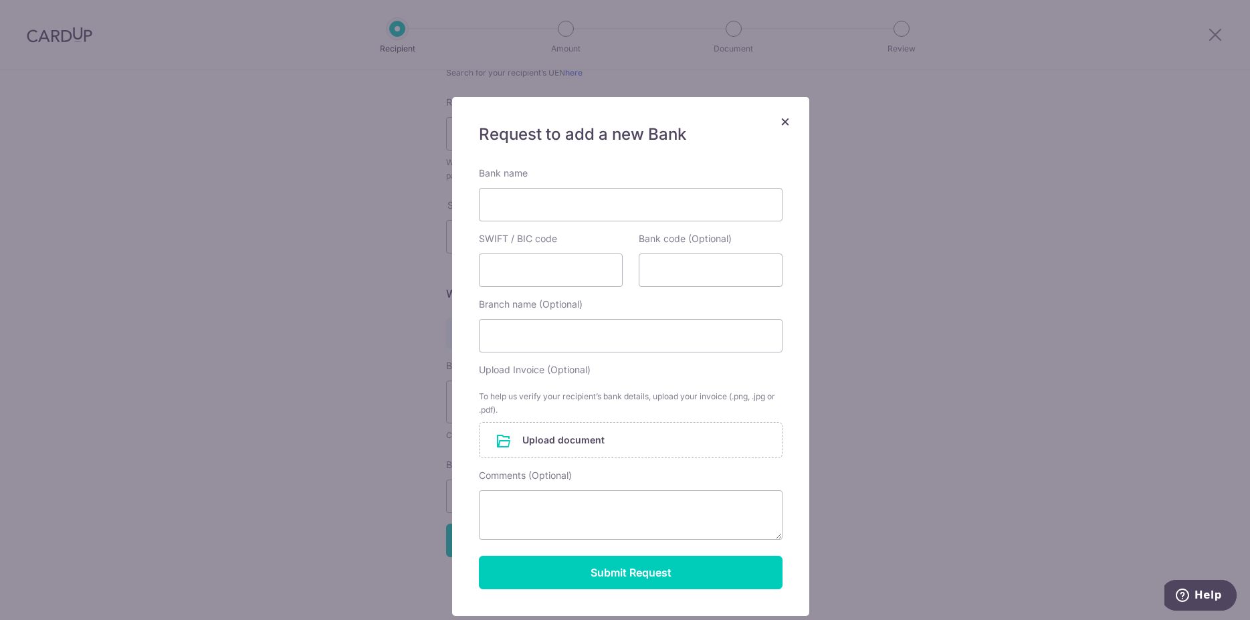
click at [783, 114] on span "×" at bounding box center [785, 120] width 11 height 19
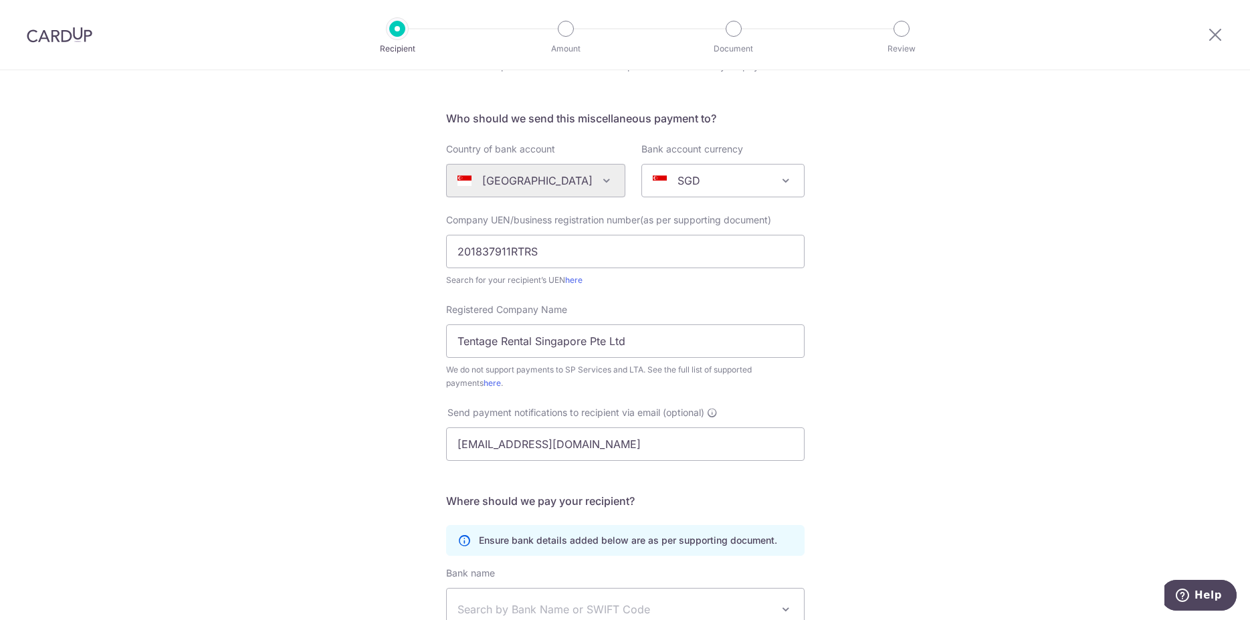
scroll to position [0, 0]
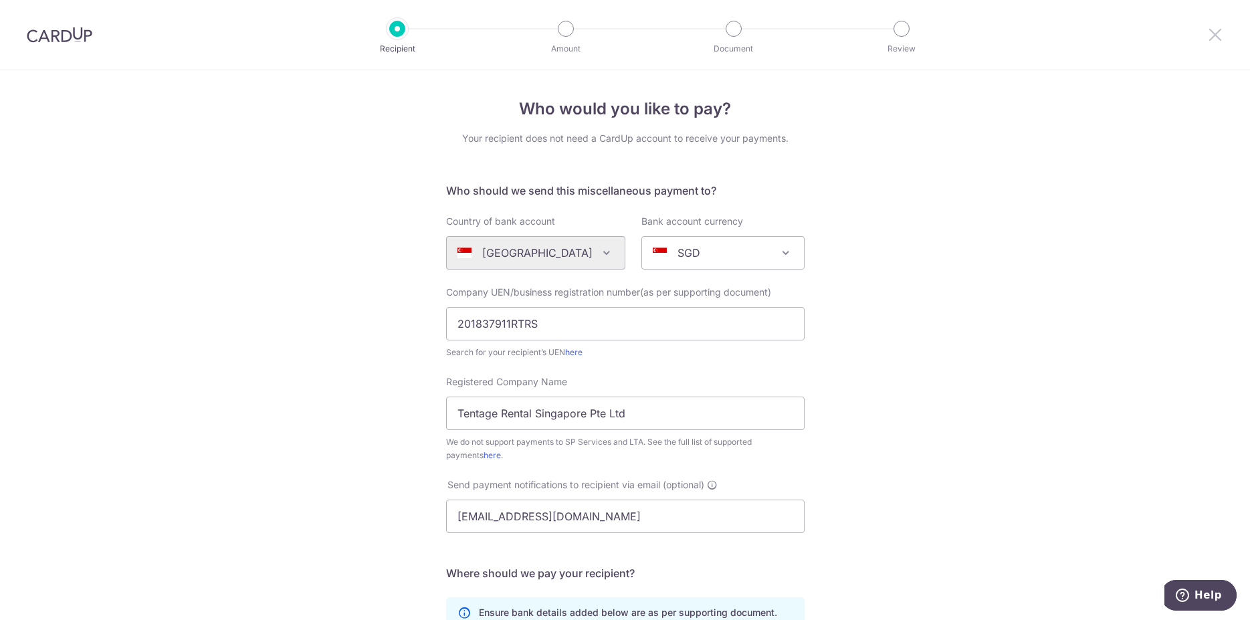
click at [1214, 31] on icon at bounding box center [1215, 34] width 16 height 17
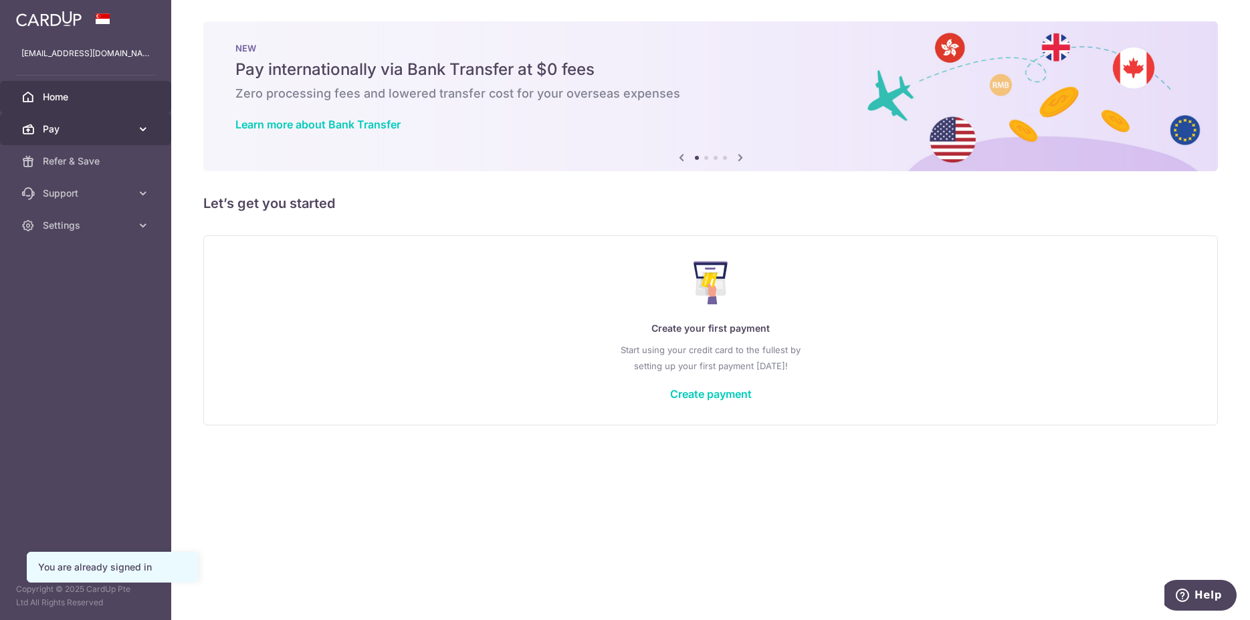
click at [51, 128] on span "Pay" at bounding box center [87, 128] width 88 height 13
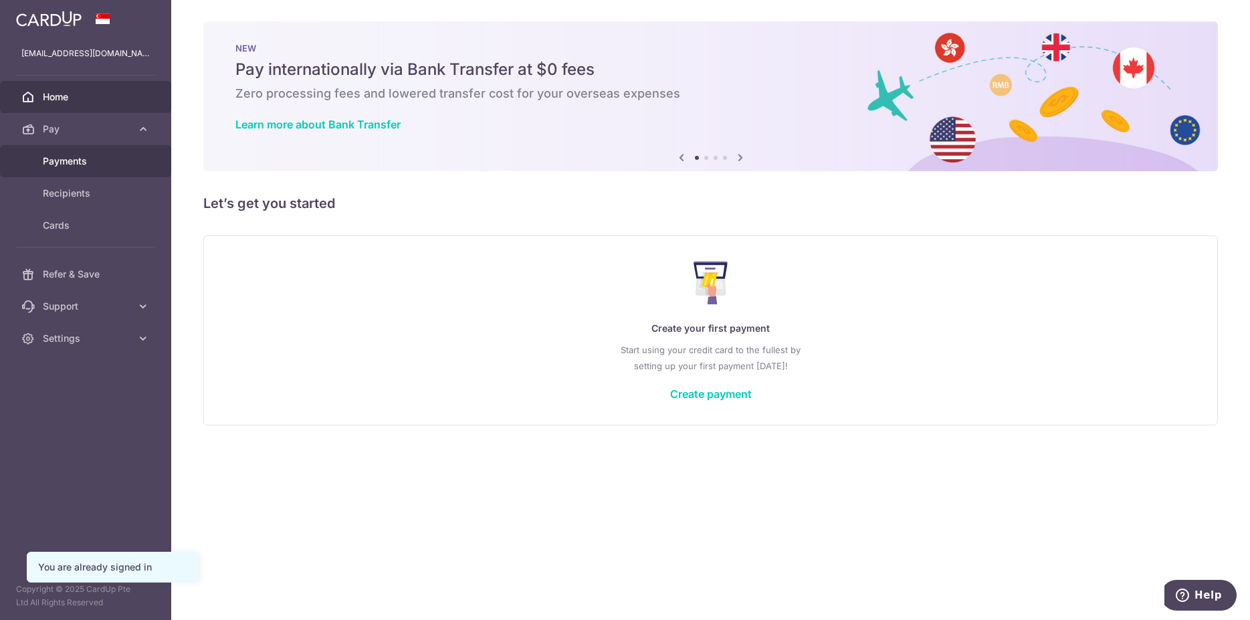
click at [53, 163] on span "Payments" at bounding box center [87, 160] width 88 height 13
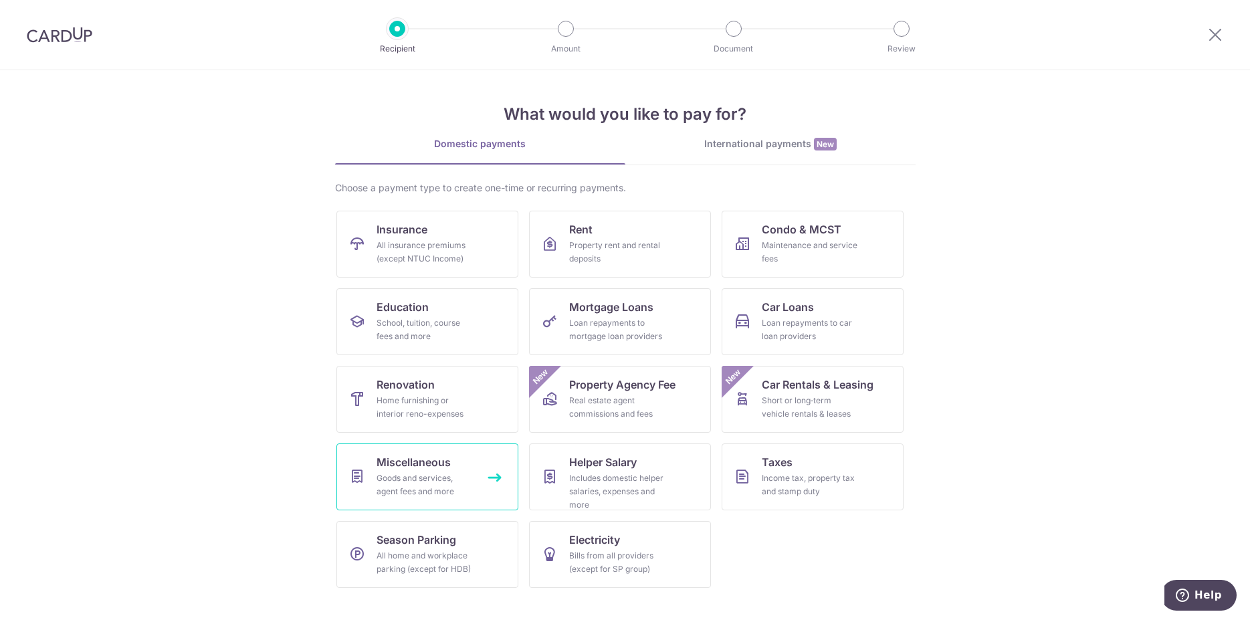
click at [419, 464] on span "Miscellaneous" at bounding box center [413, 462] width 74 height 16
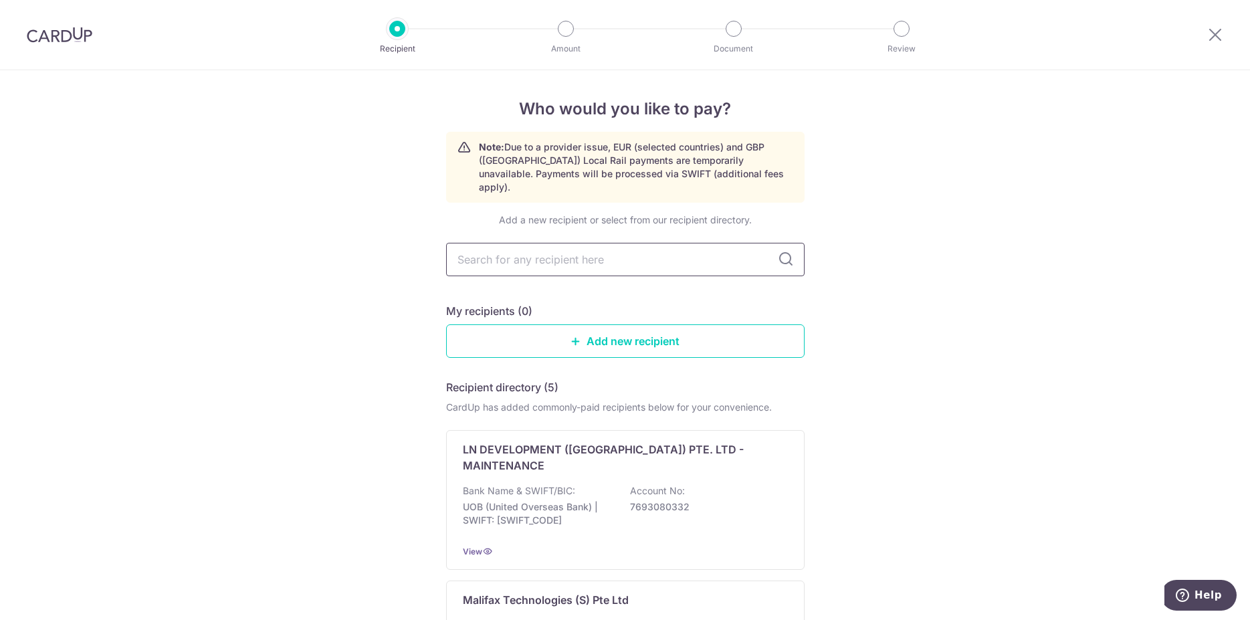
click at [537, 243] on input "text" at bounding box center [625, 259] width 358 height 33
type input "Tentage Rental Singapore Pte Ltd,"
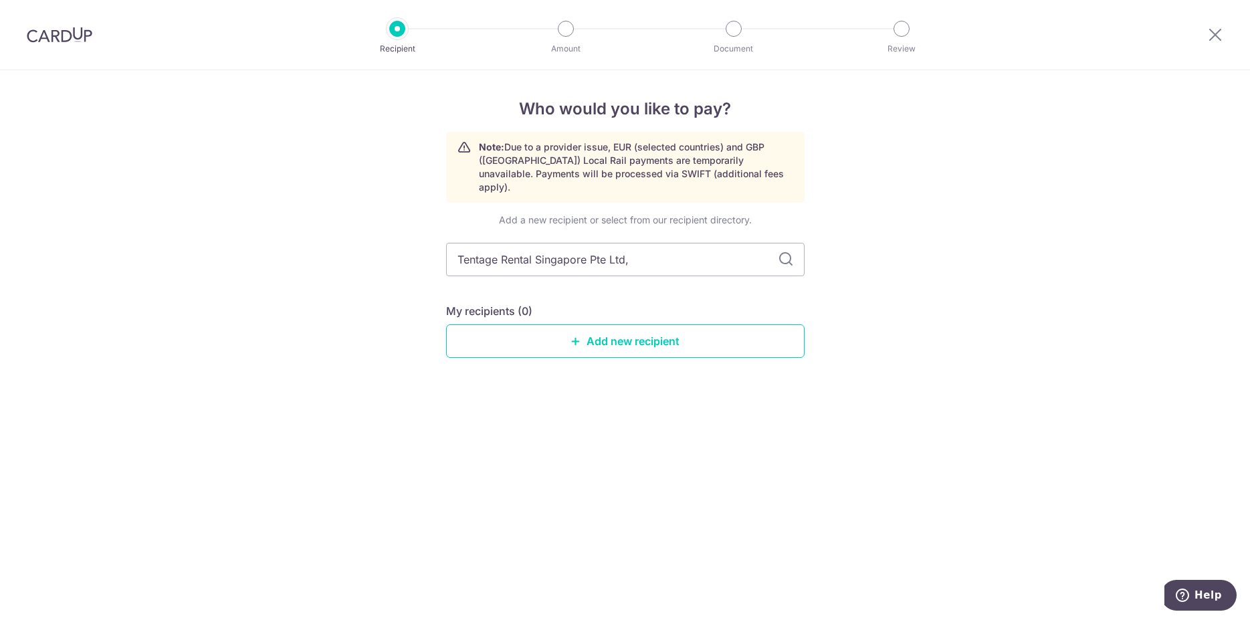
click at [783, 251] on icon at bounding box center [786, 259] width 16 height 16
